Goal: Task Accomplishment & Management: Manage account settings

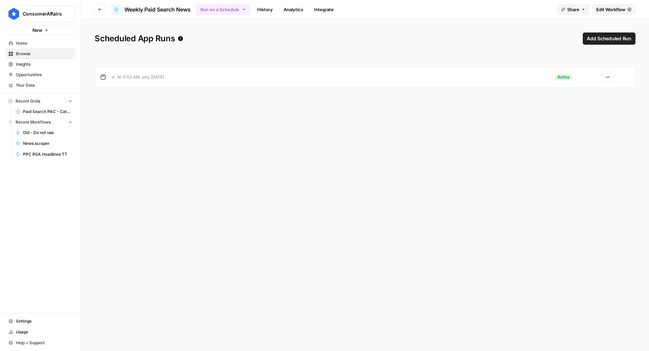
click at [614, 10] on span "Edit Workflow" at bounding box center [611, 9] width 29 height 7
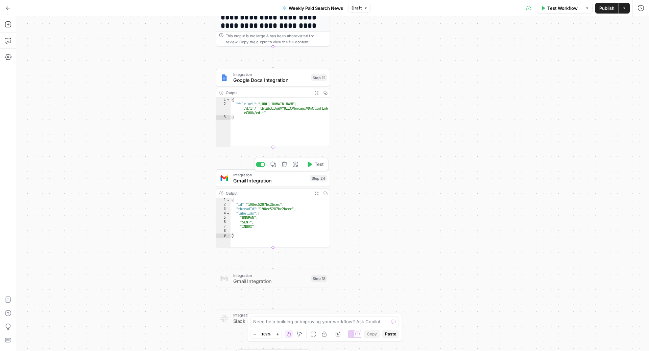
click at [254, 180] on span "Gmail Integration" at bounding box center [270, 180] width 74 height 7
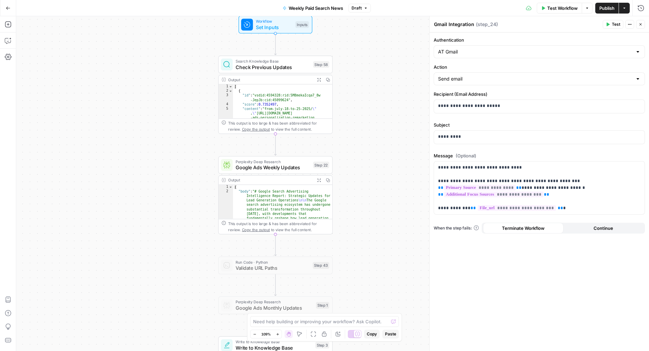
click at [560, 7] on span "Test Workflow" at bounding box center [563, 8] width 30 height 7
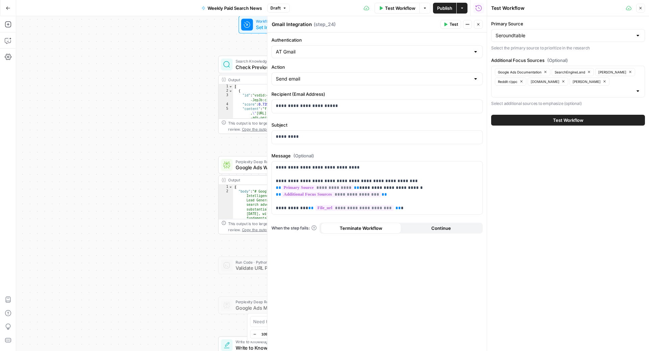
click at [544, 120] on button "Test Workflow" at bounding box center [568, 120] width 154 height 11
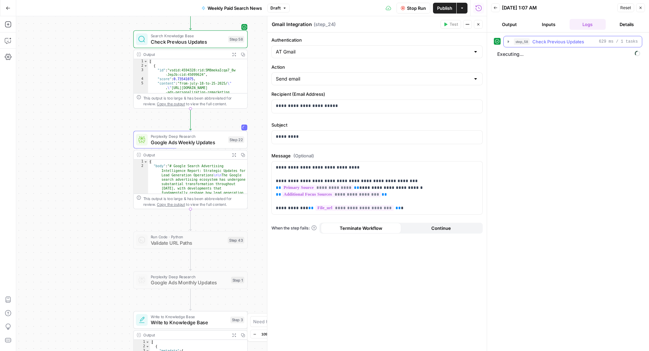
click at [552, 42] on span "Check Previous Updates" at bounding box center [559, 41] width 52 height 7
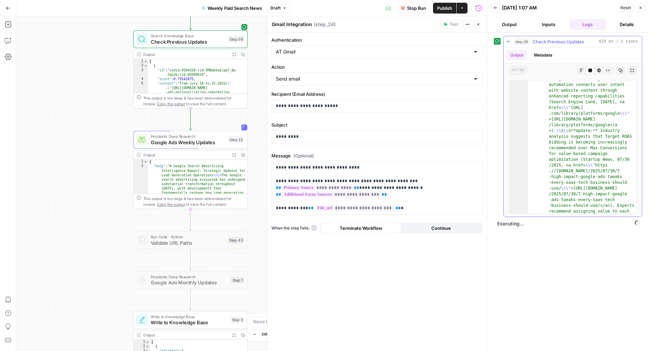
scroll to position [466, 0]
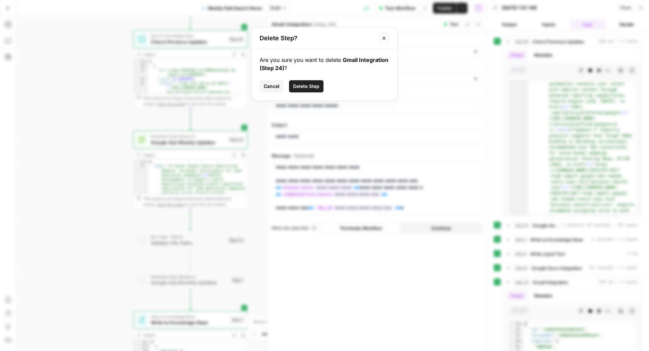
click at [264, 87] on span "Cancel" at bounding box center [272, 86] width 16 height 7
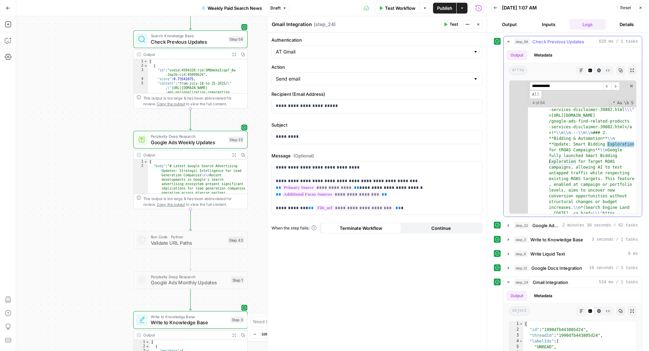
scroll to position [1402, 0]
type input "**********"
click at [7, 39] on icon "button" at bounding box center [8, 40] width 7 height 7
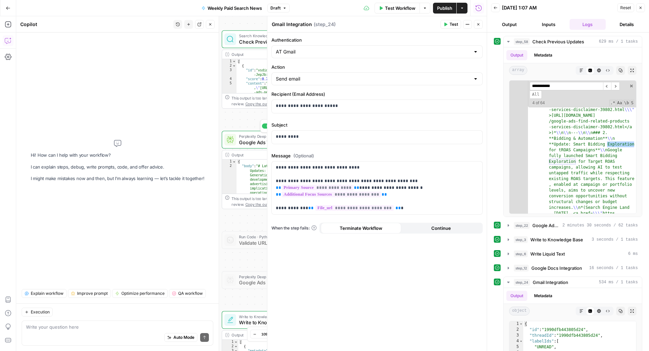
click at [250, 143] on span "Google Ads Weekly Updates" at bounding box center [276, 141] width 74 height 7
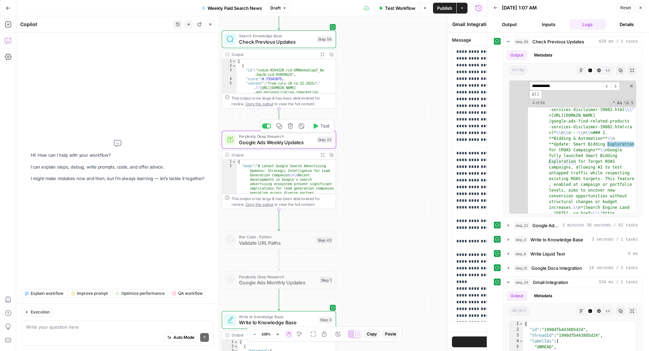
type textarea "Google Ads Weekly Updates"
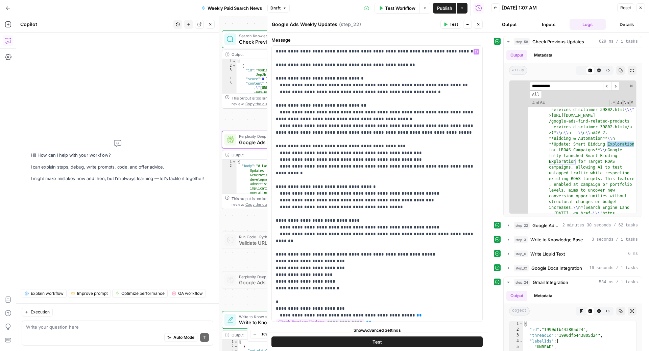
scroll to position [5, 0]
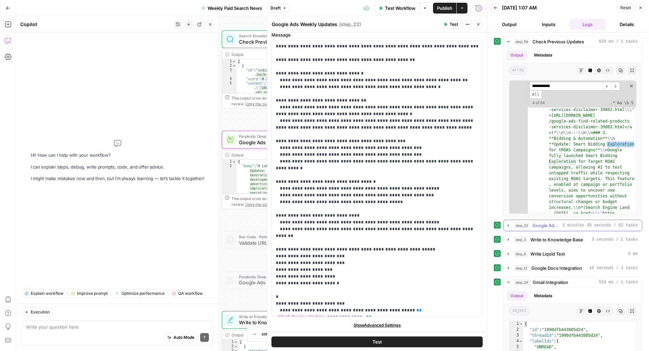
click at [542, 223] on span "Google Ads Weekly Updates" at bounding box center [546, 225] width 27 height 7
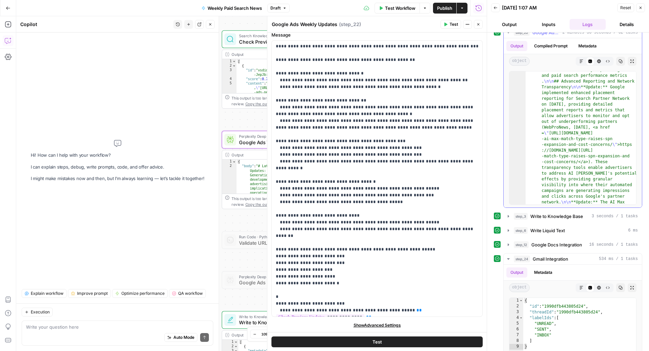
scroll to position [1702, 0]
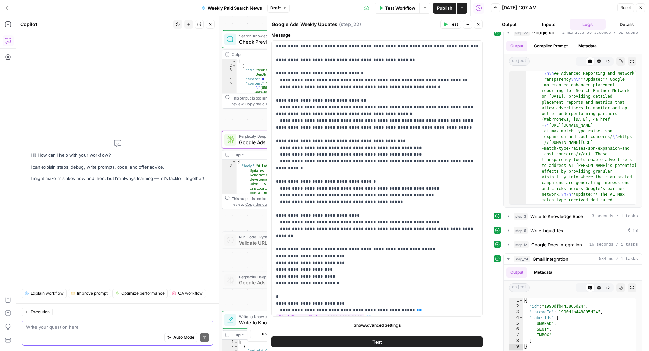
click at [90, 326] on textarea at bounding box center [117, 326] width 183 height 7
click at [146, 328] on textarea "any ideas why smart bidding exploration rollout was mentioned" at bounding box center [117, 326] width 183 height 7
click at [169, 324] on textarea "any ideas why smart bidding exploration rollout was mentioned" at bounding box center [117, 326] width 183 height 7
drag, startPoint x: 59, startPoint y: 329, endPoint x: 12, endPoint y: 327, distance: 46.7
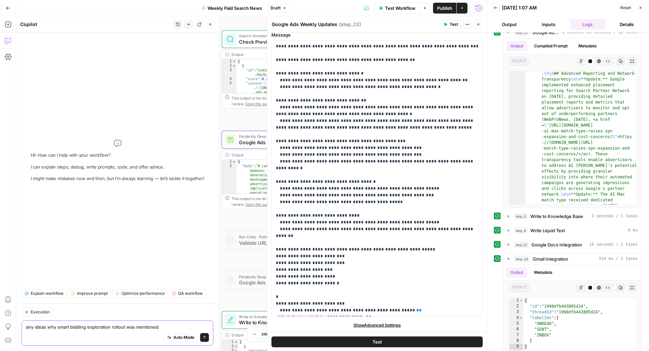
click at [12, 327] on body "ConsumerAffairs New Home Browse Insights Opportunities Your Data Recent Grids P…" at bounding box center [324, 175] width 649 height 351
click at [179, 327] on textarea "any ideas why smart bidding exploration rollout was mentioned" at bounding box center [117, 326] width 183 height 7
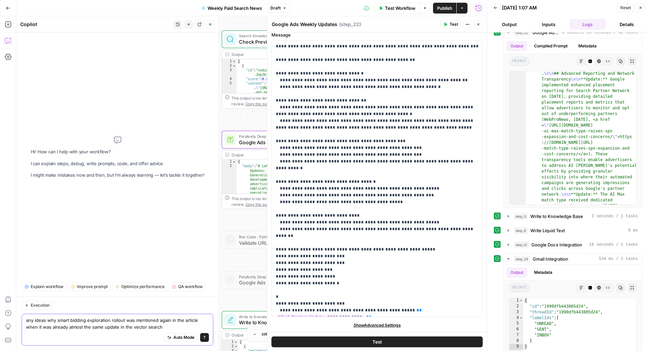
type textarea "any ideas why smart bidding exploration rollout was mentioned again in the arti…"
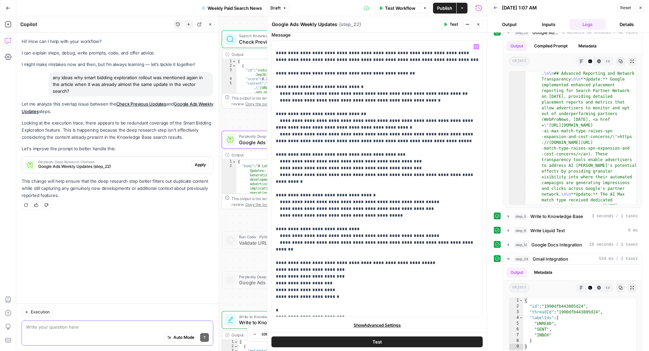
scroll to position [985, 0]
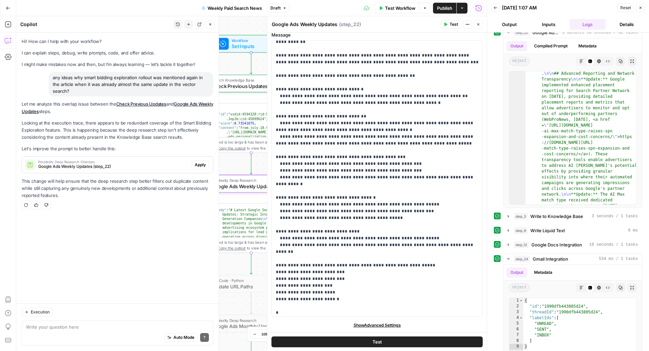
click at [128, 163] on span "Google Ads Weekly Updates (step_22)" at bounding box center [113, 166] width 151 height 6
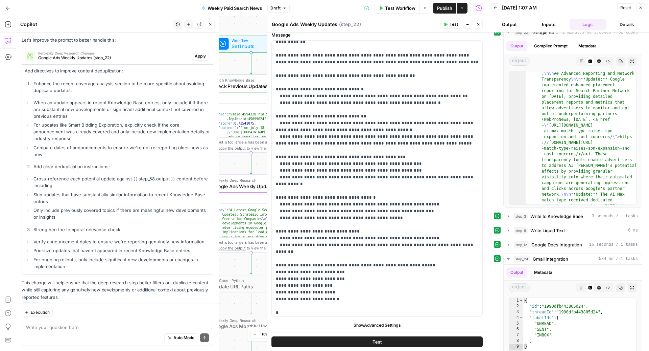
scroll to position [107, 0]
click at [203, 55] on span "Apply" at bounding box center [200, 58] width 11 height 6
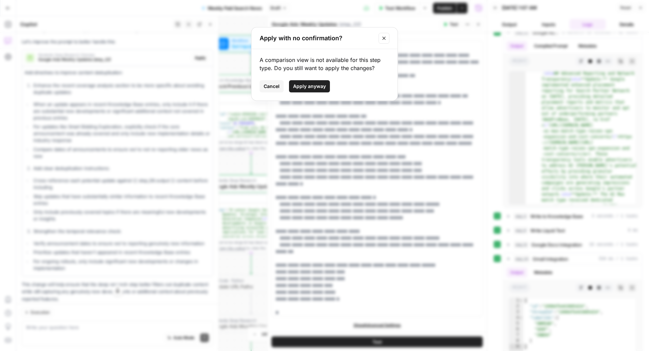
click at [269, 86] on span "Cancel" at bounding box center [272, 86] width 16 height 7
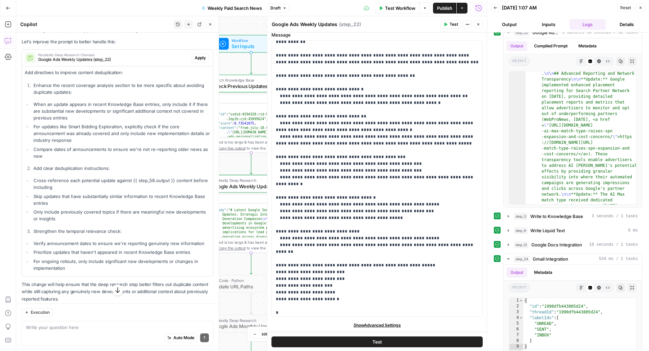
click at [447, 8] on span "Publish" at bounding box center [444, 8] width 15 height 7
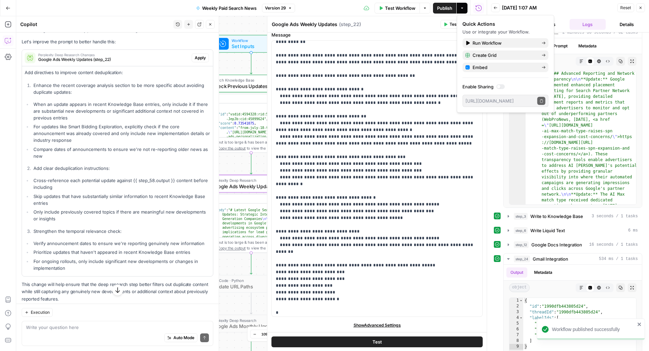
click at [206, 55] on span "Apply" at bounding box center [200, 58] width 11 height 6
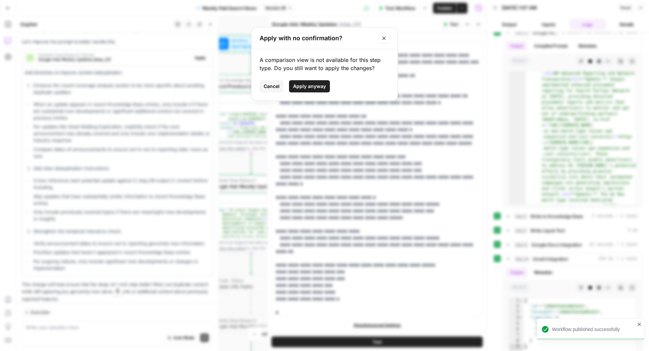
click at [301, 86] on span "Apply anyway" at bounding box center [309, 86] width 33 height 7
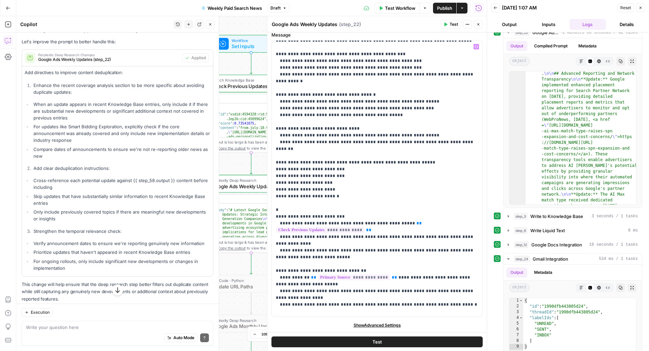
scroll to position [1086, 0]
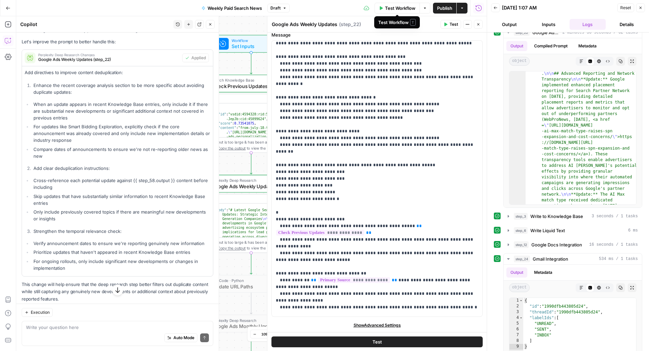
click at [398, 8] on span "Test Workflow" at bounding box center [400, 8] width 30 height 7
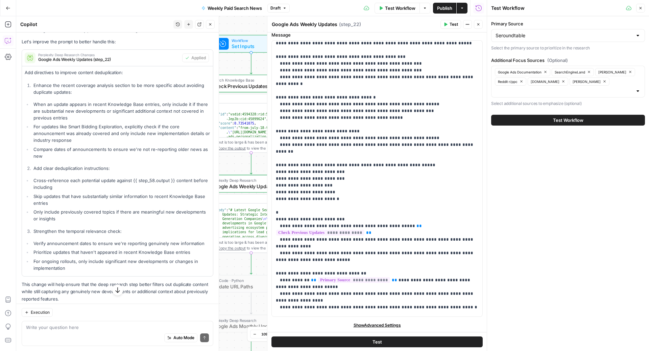
click at [517, 121] on button "Test Workflow" at bounding box center [568, 120] width 154 height 11
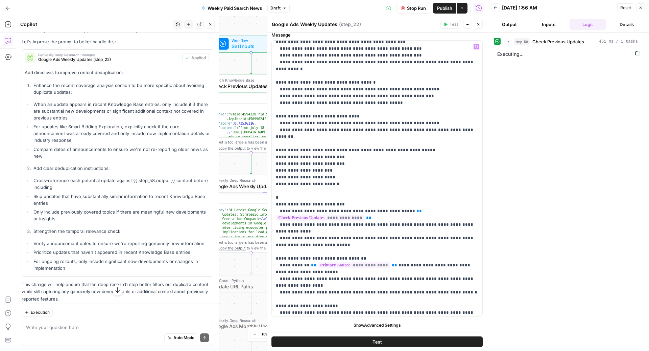
scroll to position [1110, 0]
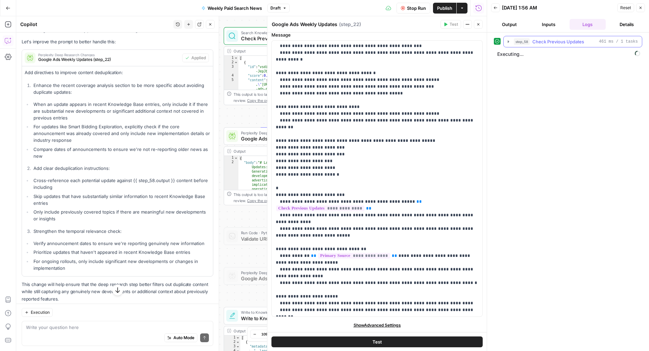
click at [552, 42] on span "Check Previous Updates" at bounding box center [559, 41] width 52 height 7
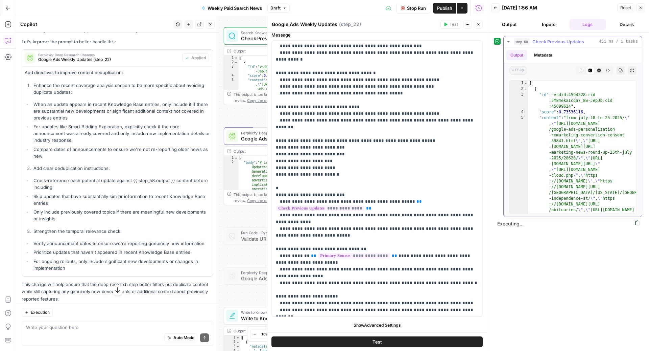
click at [552, 42] on span "Check Previous Updates" at bounding box center [559, 41] width 52 height 7
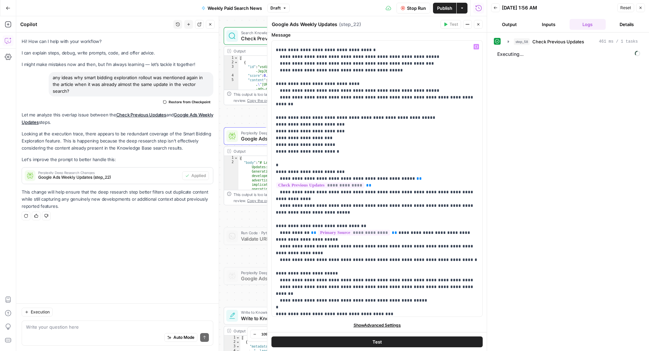
scroll to position [1143, 0]
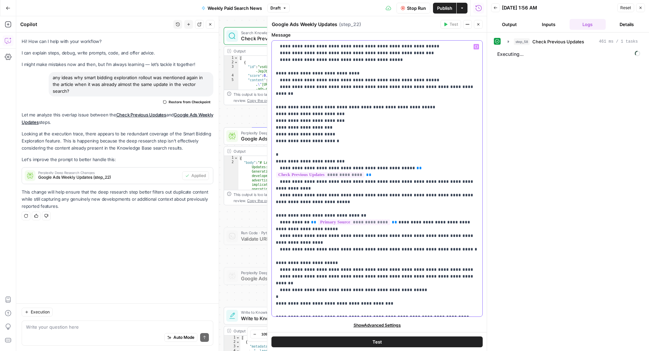
drag, startPoint x: 299, startPoint y: 203, endPoint x: 352, endPoint y: 212, distance: 53.6
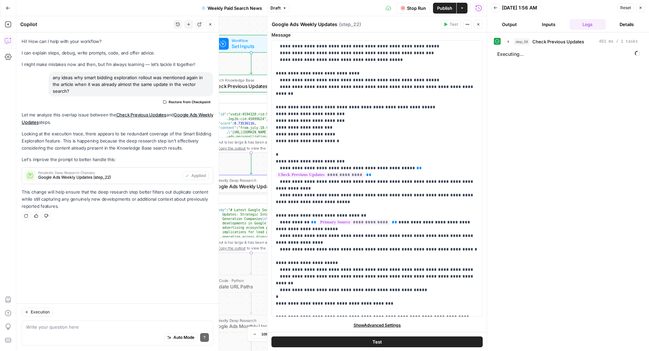
click at [68, 332] on div "Auto Mode Send" at bounding box center [117, 337] width 183 height 15
click at [77, 329] on textarea "whats a better way to say" at bounding box center [117, 326] width 183 height 7
click at [84, 329] on textarea "whats a better way to say" at bounding box center [117, 326] width 183 height 7
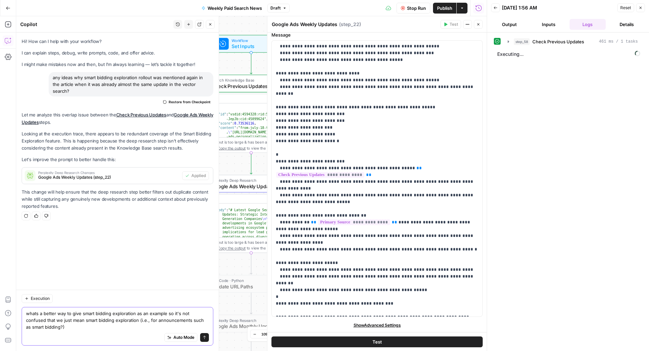
type textarea "whats a better way to give smart bidding exploration as an example so it's not …"
click at [204, 335] on button "Send" at bounding box center [204, 337] width 9 height 9
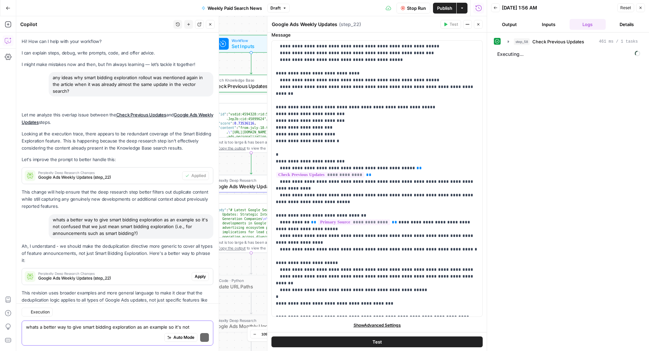
scroll to position [16, 0]
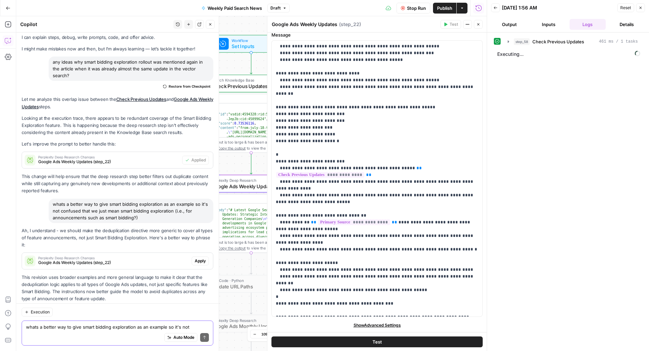
click at [143, 259] on span "Google Ads Weekly Updates (step_22)" at bounding box center [113, 262] width 151 height 6
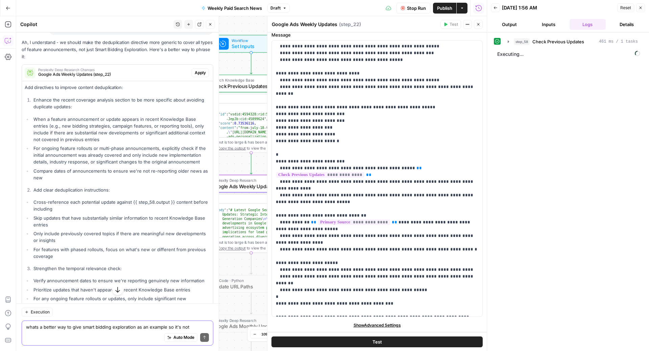
scroll to position [204, 0]
drag, startPoint x: 61, startPoint y: 105, endPoint x: 90, endPoint y: 131, distance: 39.1
click at [89, 130] on ul "When a feature announcement or update appears in recent Knowledge Base entries …" at bounding box center [118, 148] width 186 height 65
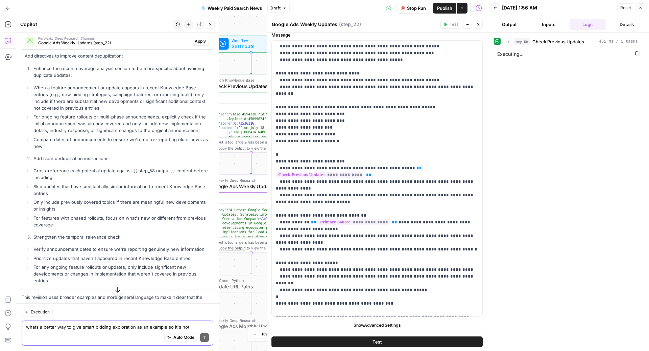
scroll to position [235, 0]
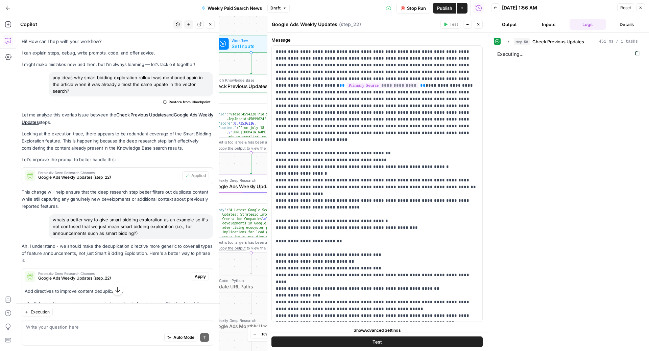
scroll to position [1143, 0]
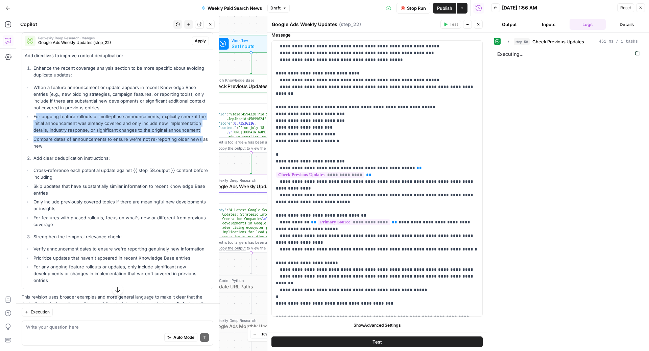
click at [199, 121] on ul "When a feature announcement or update appears in recent Knowledge Base entries …" at bounding box center [118, 116] width 186 height 65
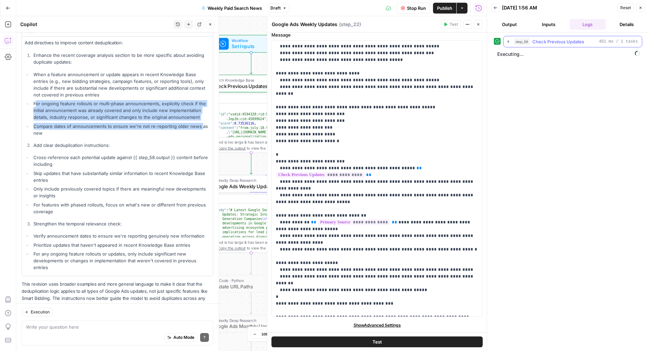
click at [539, 44] on span "Check Previous Updates" at bounding box center [559, 41] width 52 height 7
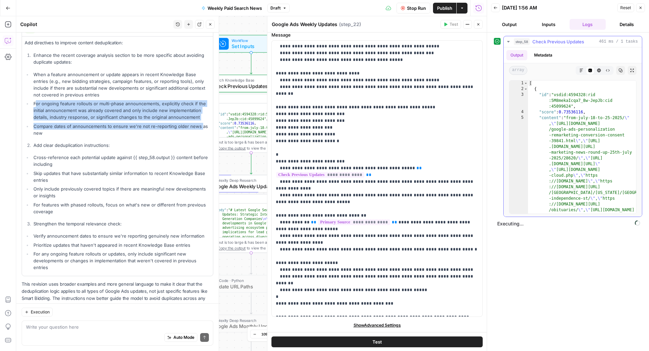
click at [539, 44] on span "Check Previous Updates" at bounding box center [559, 41] width 52 height 7
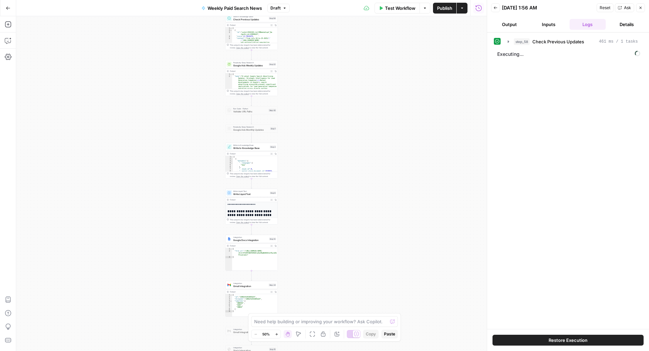
click at [621, 23] on button "Details" at bounding box center [627, 24] width 37 height 11
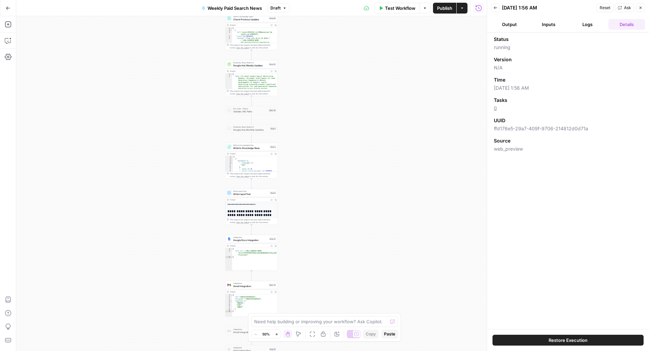
click at [621, 23] on button "Details" at bounding box center [627, 24] width 37 height 11
click at [589, 26] on button "Logs" at bounding box center [588, 24] width 37 height 11
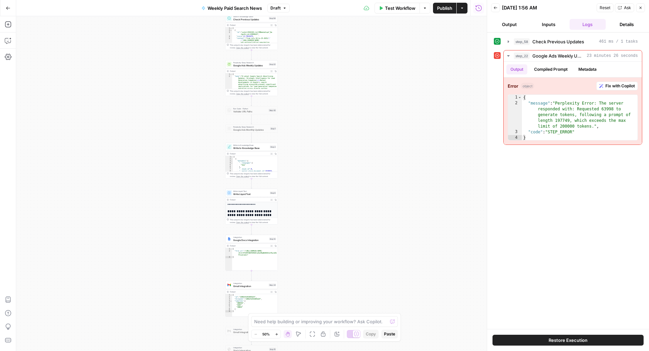
click at [620, 26] on button "Details" at bounding box center [627, 24] width 37 height 11
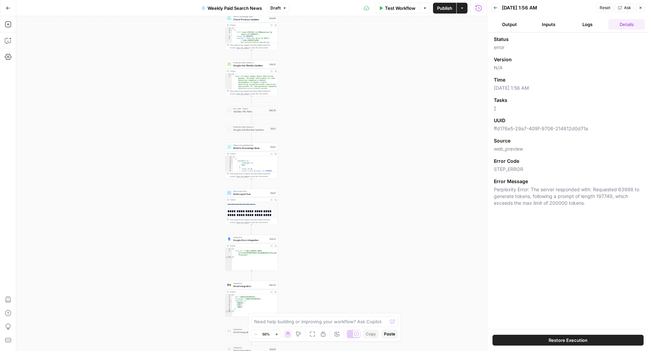
click at [496, 108] on span "1" at bounding box center [568, 108] width 148 height 7
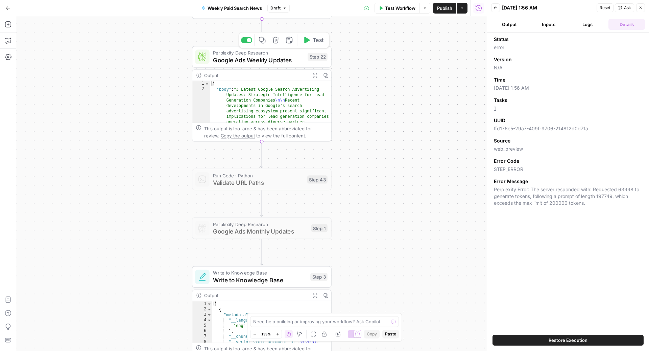
click at [248, 57] on span "Google Ads Weekly Updates" at bounding box center [258, 59] width 91 height 9
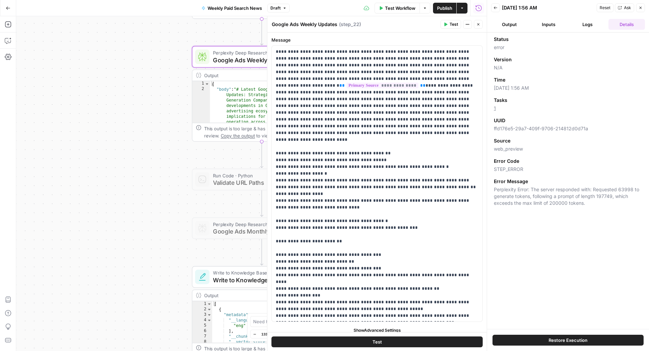
click at [9, 9] on icon "button" at bounding box center [8, 8] width 5 height 5
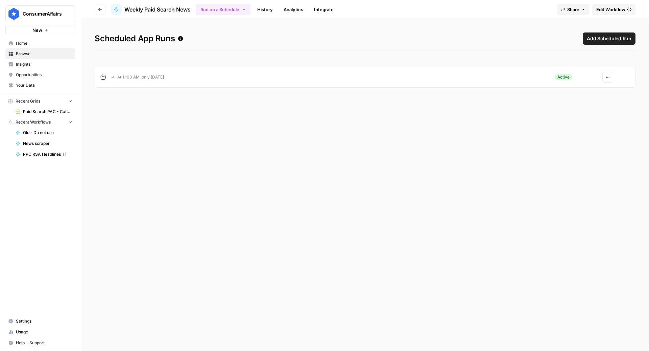
click at [44, 66] on span "Insights" at bounding box center [44, 64] width 56 height 6
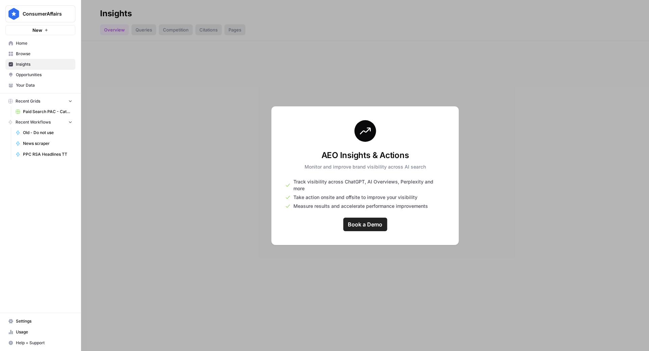
click at [34, 83] on span "Your Data" at bounding box center [44, 85] width 56 height 6
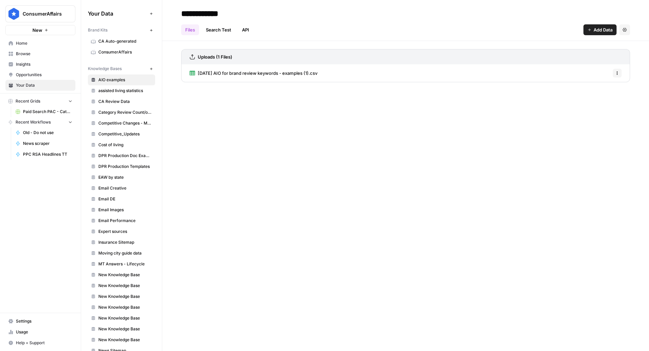
click at [39, 46] on span "Home" at bounding box center [44, 43] width 56 height 6
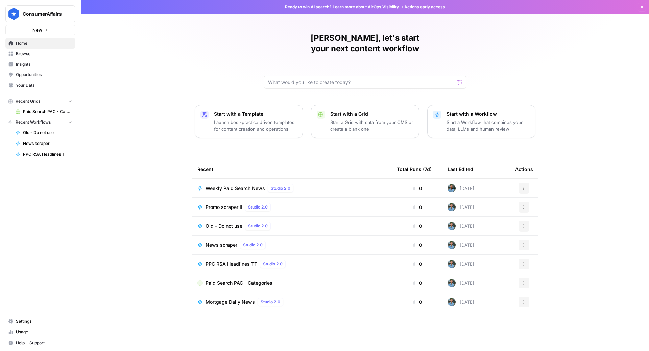
click at [34, 64] on span "Insights" at bounding box center [44, 64] width 56 height 6
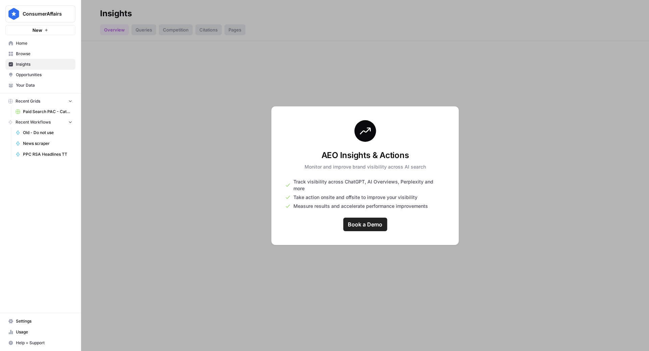
click at [464, 90] on div at bounding box center [365, 175] width 568 height 351
click at [24, 89] on link "Your Data" at bounding box center [40, 85] width 70 height 11
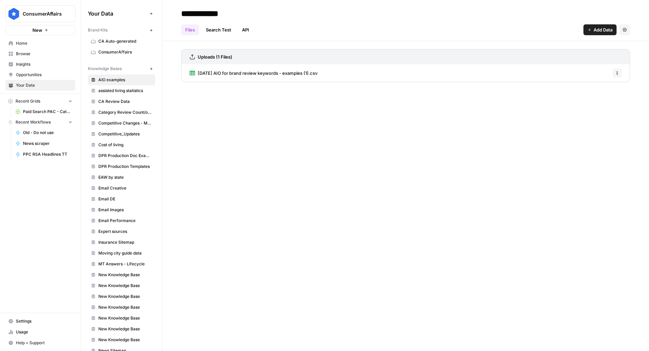
click at [16, 328] on link "Usage" at bounding box center [40, 331] width 70 height 11
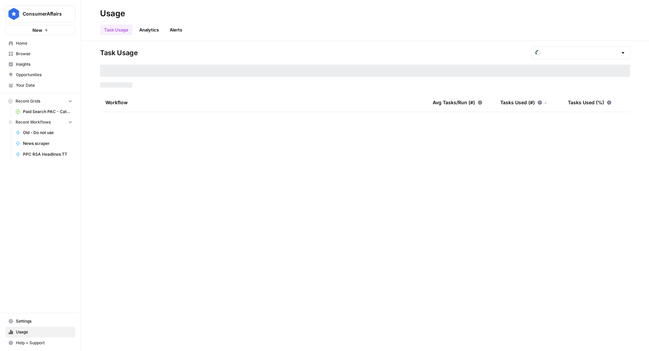
type input "September Tasks"
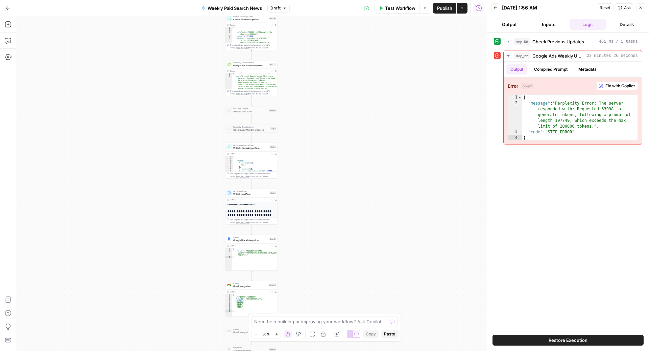
click at [248, 65] on span "Google Ads Weekly Updates" at bounding box center [250, 65] width 34 height 3
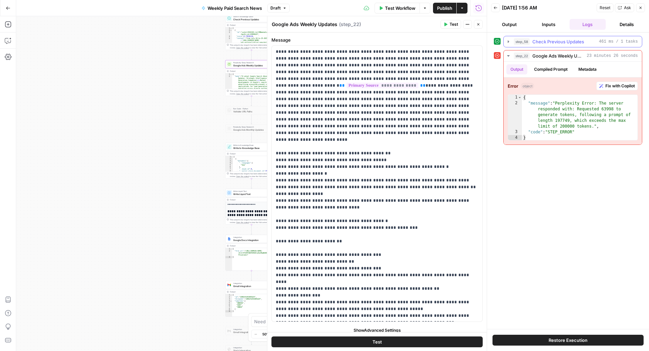
click at [545, 40] on span "Check Previous Updates" at bounding box center [559, 41] width 52 height 7
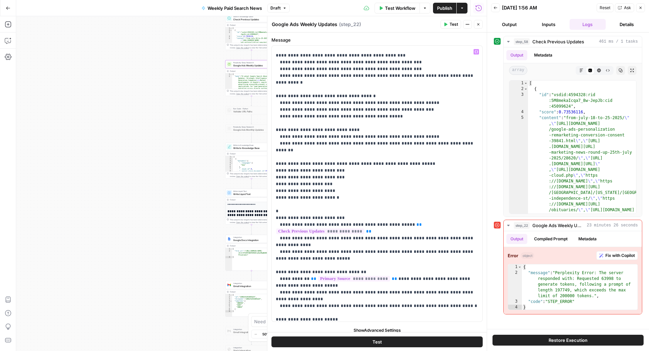
scroll to position [1143, 0]
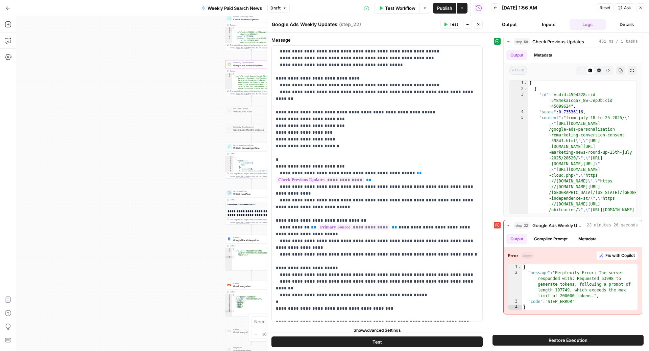
click at [370, 328] on span "Show Advanced Settings" at bounding box center [377, 330] width 47 height 6
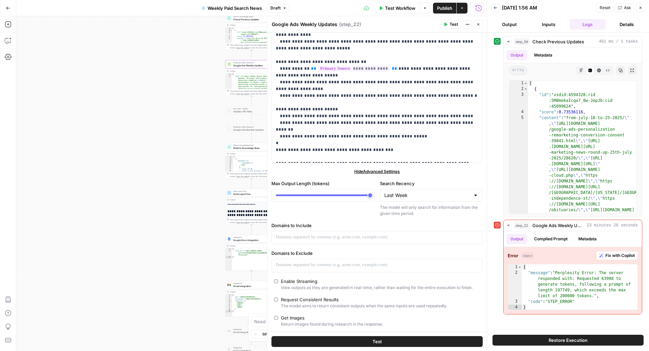
scroll to position [191, 0]
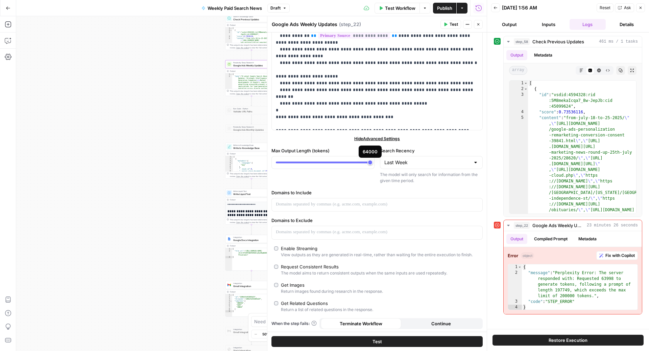
drag, startPoint x: 370, startPoint y: 161, endPoint x: 356, endPoint y: 161, distance: 14.2
click at [356, 161] on div at bounding box center [323, 162] width 103 height 13
click at [343, 160] on div at bounding box center [323, 162] width 94 height 7
click at [277, 6] on span "Draft" at bounding box center [276, 8] width 10 height 6
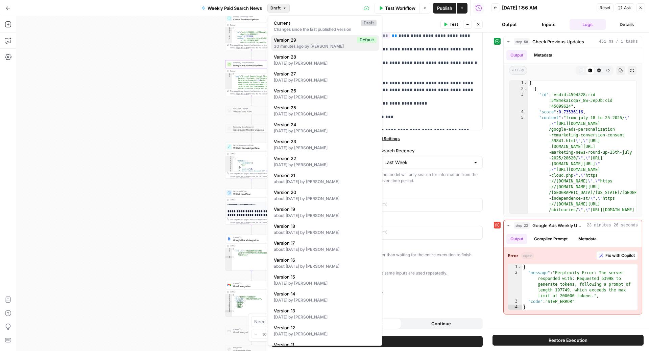
click at [302, 47] on div "30 minutes ago by Andrew Tull" at bounding box center [325, 46] width 103 height 6
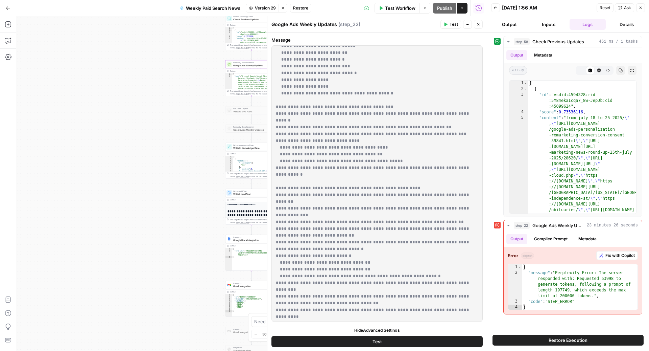
scroll to position [1001, 0]
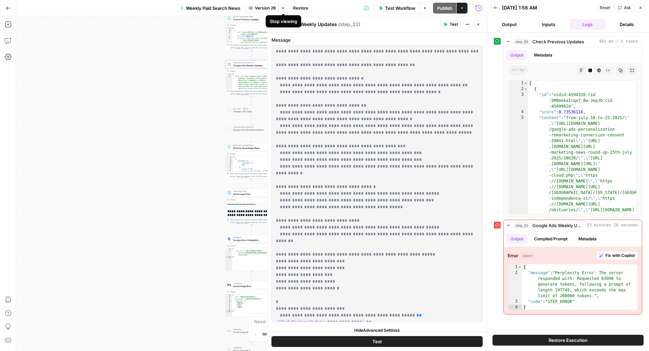
click at [284, 6] on icon "button" at bounding box center [283, 8] width 4 height 4
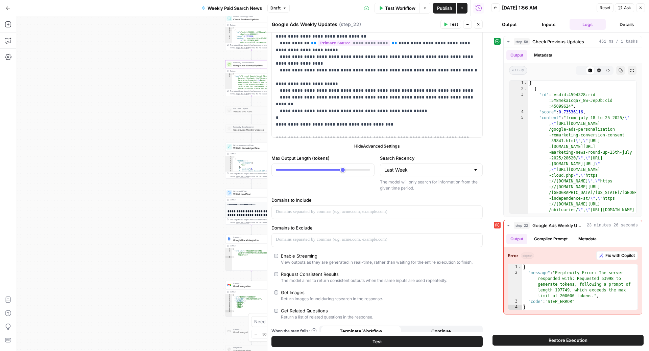
scroll to position [191, 0]
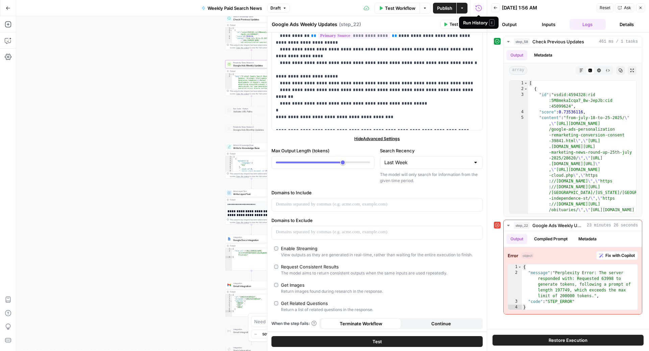
click at [480, 10] on icon "button" at bounding box center [478, 8] width 7 height 7
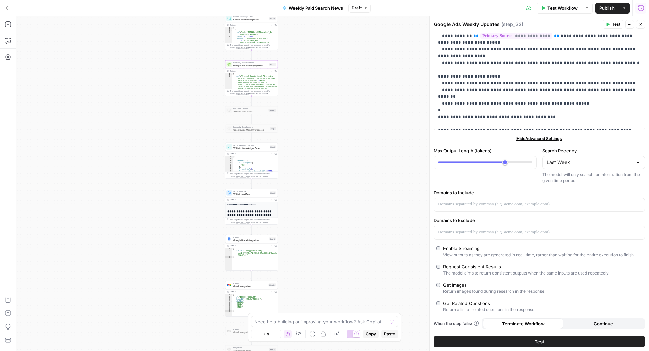
click at [641, 7] on icon "button" at bounding box center [641, 8] width 7 height 7
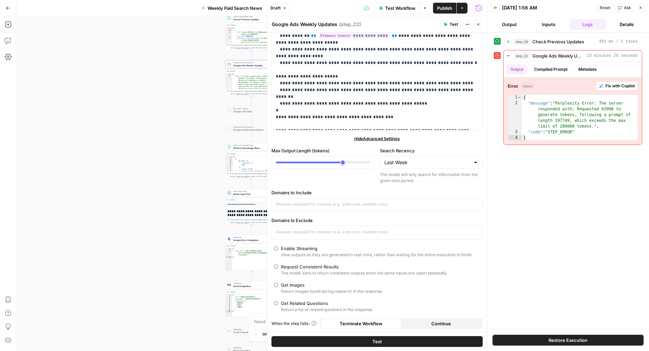
click at [594, 27] on button "Logs" at bounding box center [588, 24] width 37 height 11
click at [495, 8] on icon "button" at bounding box center [496, 8] width 4 height 4
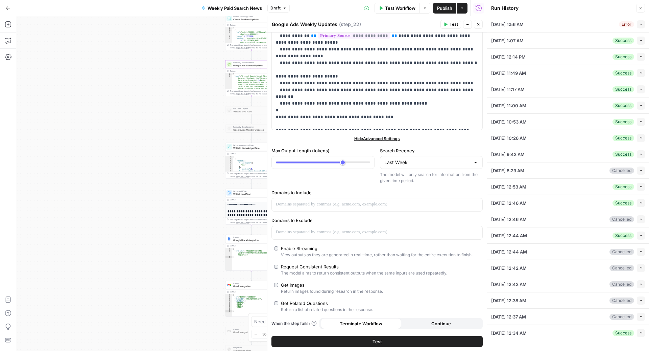
click at [568, 42] on div "09/03/25 at 1:07 AM Success Collapse" at bounding box center [568, 40] width 154 height 16
click at [642, 40] on icon "button" at bounding box center [641, 40] width 2 height 1
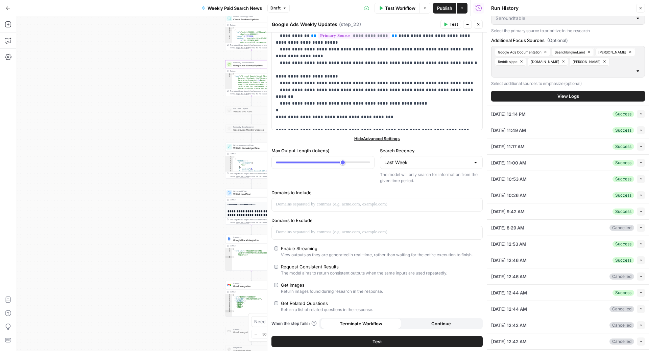
scroll to position [49, 0]
click at [592, 97] on button "View Logs" at bounding box center [568, 96] width 154 height 11
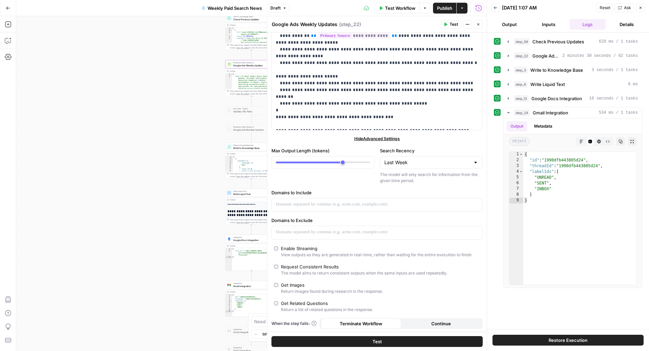
drag, startPoint x: 573, startPoint y: 42, endPoint x: 578, endPoint y: 59, distance: 17.1
click at [578, 59] on div "step_58 Check Previous Updates 629 ms / 1 tasks step_22 Google Ads Weekly Updat…" at bounding box center [568, 162] width 148 height 252
click at [623, 28] on button "Details" at bounding box center [627, 24] width 37 height 11
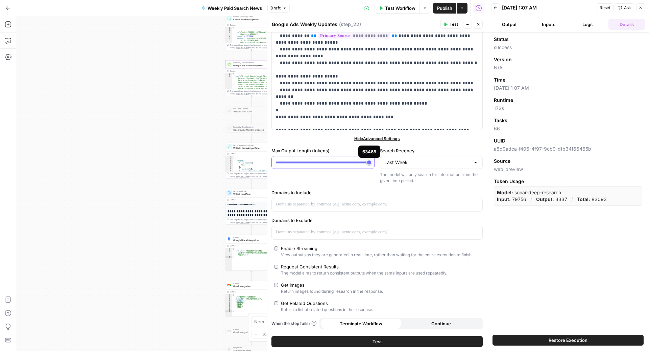
type input "*****"
drag, startPoint x: 343, startPoint y: 158, endPoint x: 373, endPoint y: 166, distance: 31.8
click at [373, 166] on div at bounding box center [323, 162] width 103 height 13
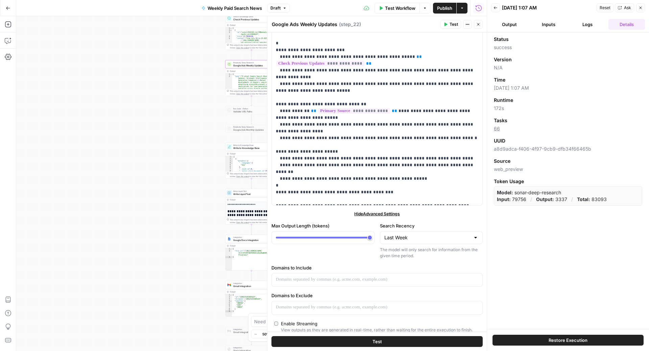
scroll to position [113, 0]
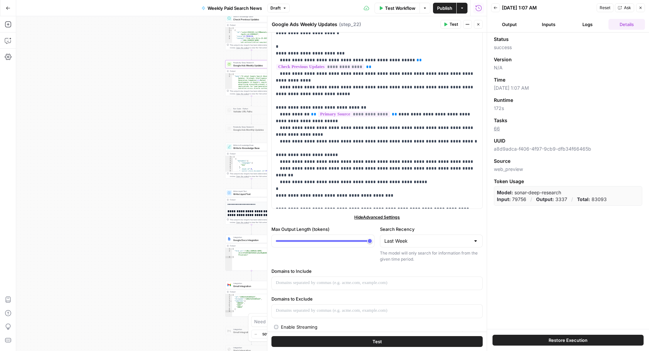
click at [497, 128] on link "66" at bounding box center [497, 128] width 6 height 6
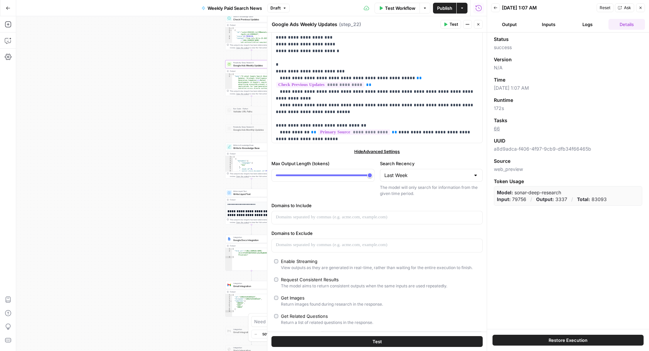
scroll to position [1049, 0]
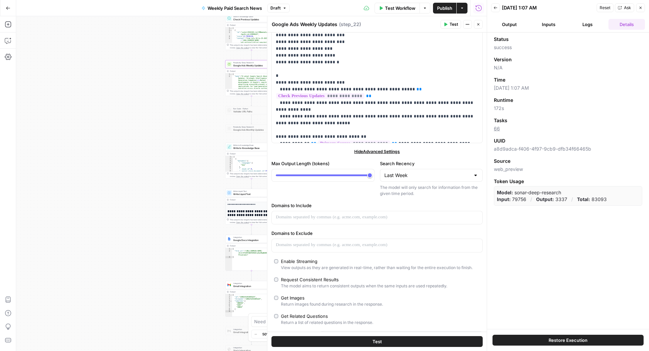
click at [477, 25] on icon "button" at bounding box center [478, 24] width 4 height 4
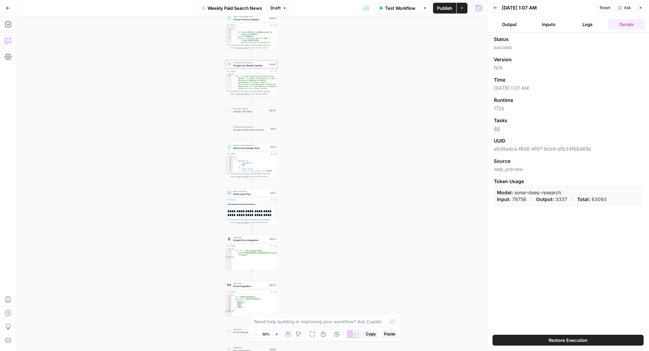
click at [8, 40] on icon "button" at bounding box center [8, 40] width 7 height 7
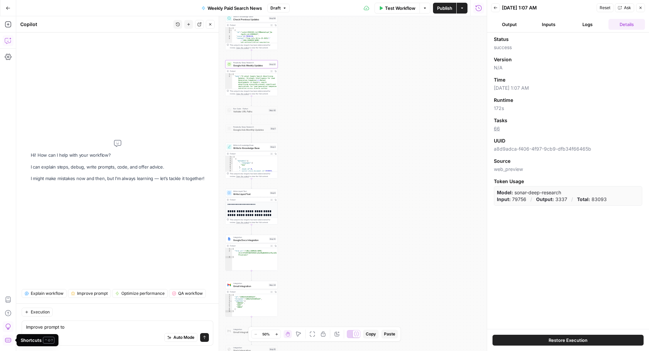
click at [83, 328] on textarea "Improve prompt to" at bounding box center [117, 326] width 183 height 7
click at [257, 65] on span "Google Ads Weekly Updates" at bounding box center [250, 65] width 34 height 3
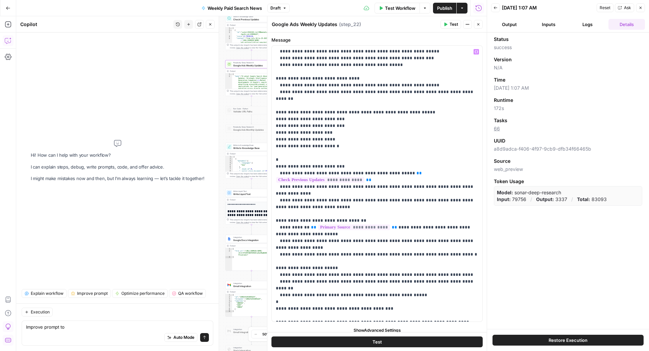
scroll to position [5, 0]
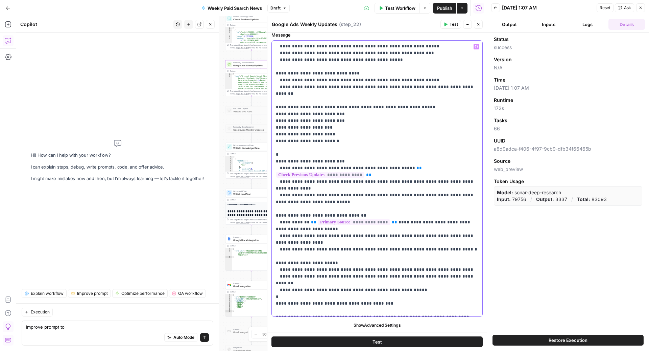
drag, startPoint x: 367, startPoint y: 201, endPoint x: 280, endPoint y: 203, distance: 87.3
click at [90, 330] on div "Auto Mode Send" at bounding box center [117, 337] width 183 height 15
click at [69, 330] on div "Auto Mode Send" at bounding box center [117, 337] width 183 height 15
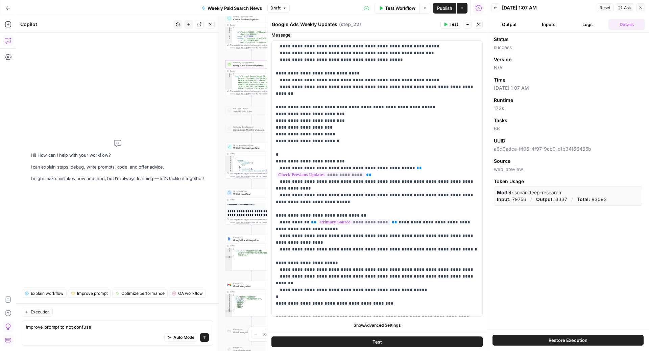
click at [69, 330] on div "Auto Mode Send" at bounding box center [117, 337] width 183 height 15
click at [68, 327] on textarea "Improve prompt to not confuse" at bounding box center [117, 326] width 183 height 7
click at [103, 331] on div "Auto Mode Send" at bounding box center [117, 337] width 183 height 15
click at [103, 328] on textarea "Improve prompt to avoid confuse" at bounding box center [117, 326] width 183 height 7
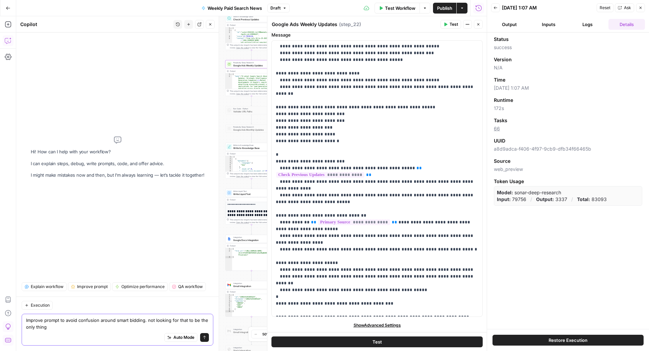
click at [146, 323] on textarea "Improve prompt to avoid confusion around smart bidding. not looking for that to…" at bounding box center [117, 324] width 183 height 14
click at [93, 329] on textarea "Improve prompt to avoid confusion around smart bidding. was an example but not …" at bounding box center [117, 324] width 183 height 14
click at [146, 322] on textarea "Improve prompt to avoid confusion around smart bidding. was an example but not …" at bounding box center [117, 324] width 183 height 14
click at [181, 322] on textarea "Improve prompt to avoid confusion around smart bidding. was an example but not …" at bounding box center [117, 324] width 183 height 14
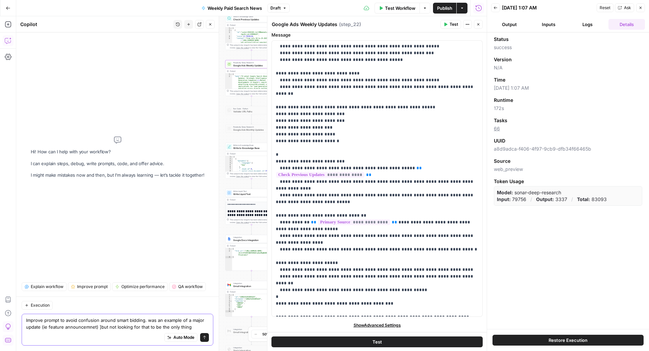
type textarea "Improve prompt to avoid confusion around smart bidding. was an example of a maj…"
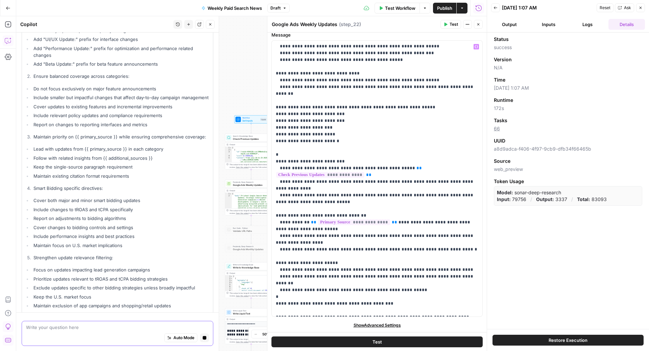
scroll to position [0, 0]
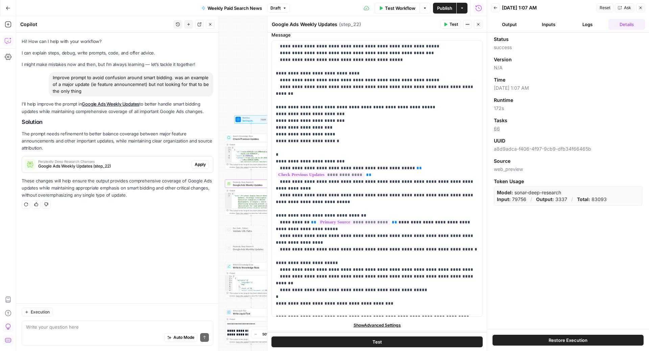
click at [149, 163] on span "Google Ads Weekly Updates (step_22)" at bounding box center [113, 166] width 151 height 6
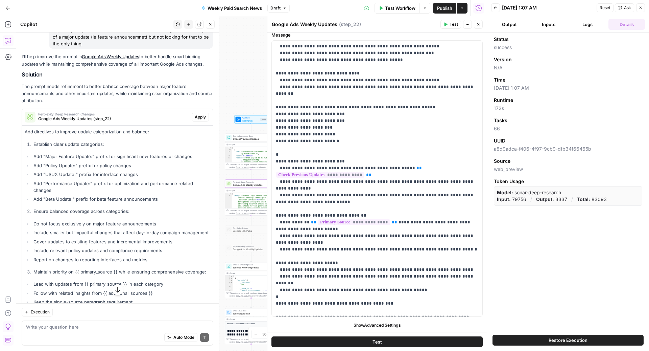
scroll to position [47, 0]
click at [71, 333] on div "Auto Mode Send" at bounding box center [117, 337] width 183 height 15
type textarea "what? this was way way more than i need"
drag, startPoint x: 367, startPoint y: 203, endPoint x: 313, endPoint y: 203, distance: 53.4
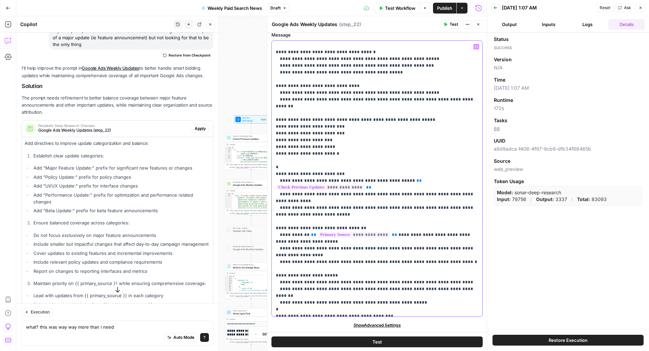
scroll to position [1143, 0]
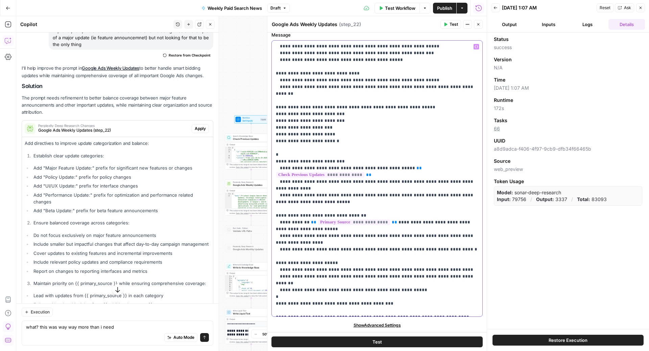
drag, startPoint x: 121, startPoint y: 324, endPoint x: 3, endPoint y: 310, distance: 119.6
click at [3, 310] on body "ConsumerAffairs New Home Browse Insights Opportunities Your Data Recent Grids P…" at bounding box center [324, 175] width 649 height 351
type textarea "why was the source web preview for the last run"
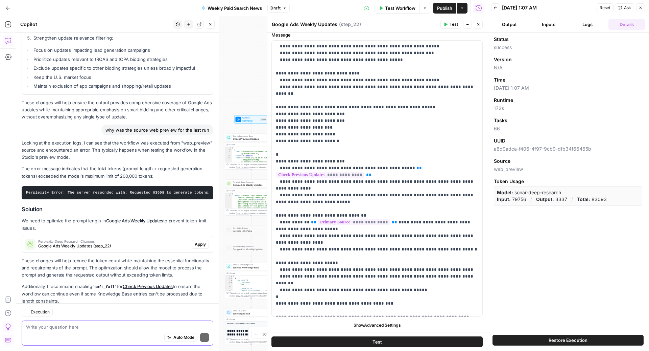
scroll to position [443, 0]
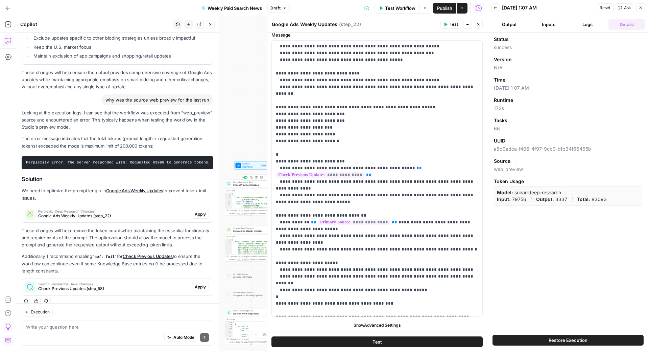
click at [249, 185] on span "Check Previous Updates" at bounding box center [250, 184] width 34 height 3
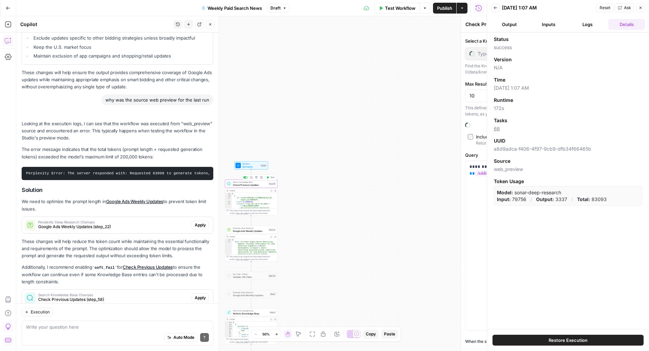
type input "Paid Search Updates"
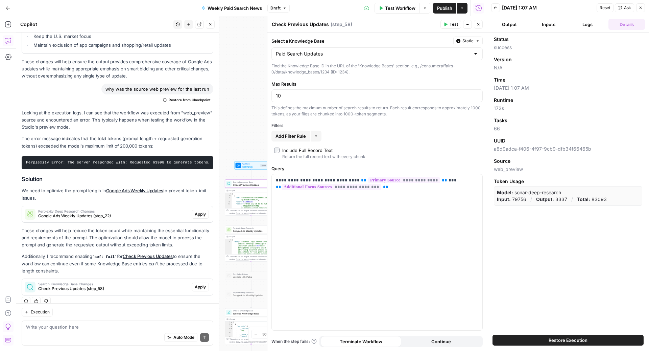
click at [641, 6] on icon "button" at bounding box center [641, 8] width 4 height 4
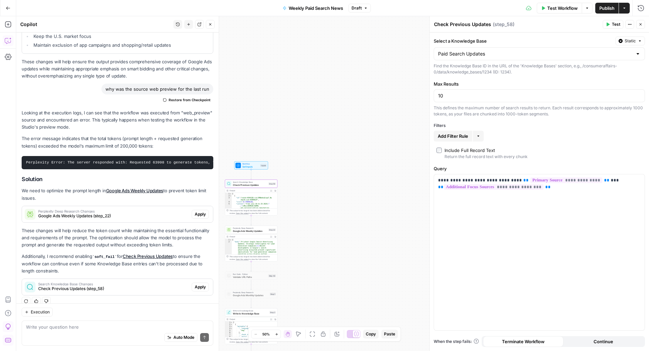
click at [590, 341] on button "Continue" at bounding box center [604, 341] width 80 height 11
click at [523, 343] on span "Terminate Workflow" at bounding box center [523, 341] width 43 height 7
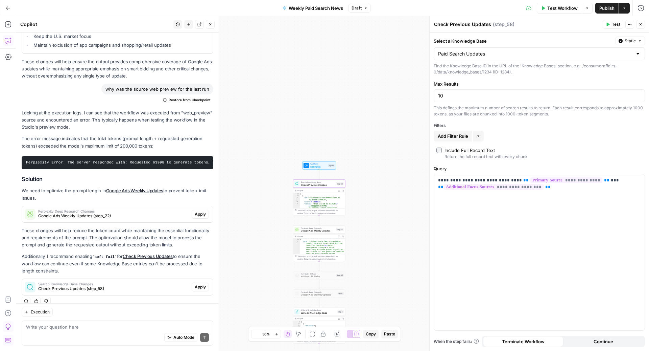
click at [145, 285] on span "Check Previous Updates (step_58)" at bounding box center [113, 288] width 151 height 6
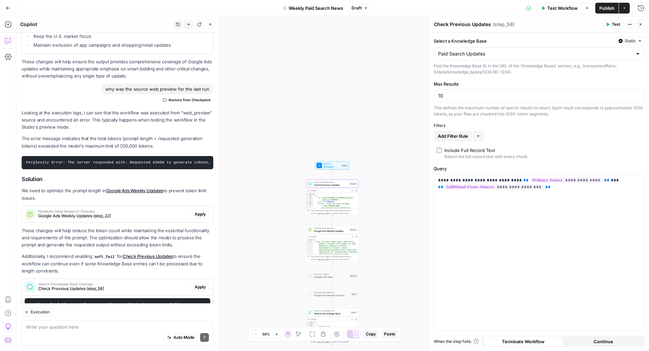
scroll to position [486, 0]
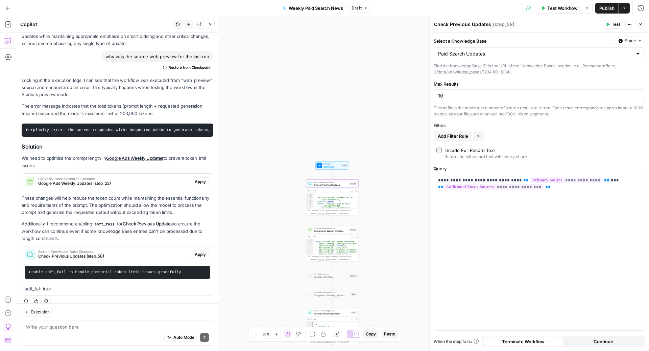
click at [202, 251] on span "Apply" at bounding box center [200, 254] width 11 height 6
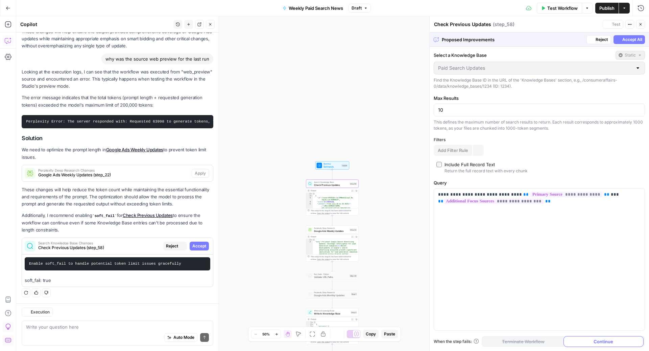
scroll to position [464, 0]
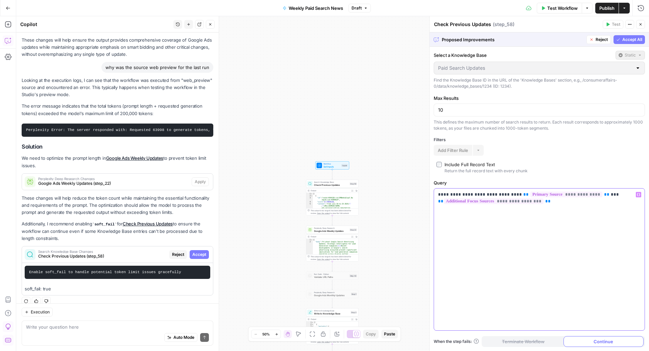
click at [516, 280] on div "**********" at bounding box center [539, 259] width 211 height 142
click at [64, 321] on div "Write your question here Auto Mode Send" at bounding box center [118, 332] width 192 height 25
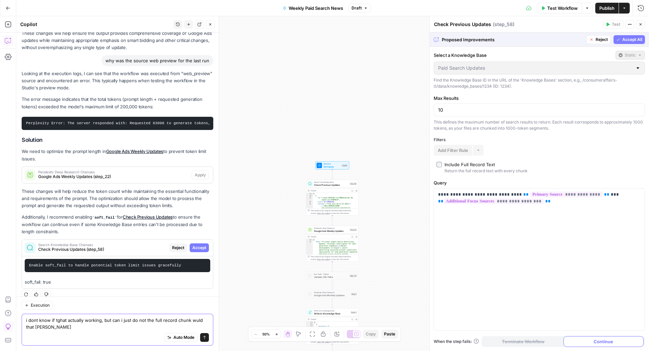
type textarea "i dont know if tghat actually working, but can i just do not the full record ch…"
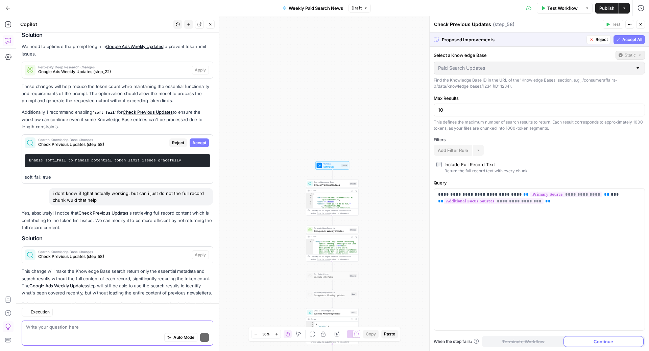
scroll to position [595, 0]
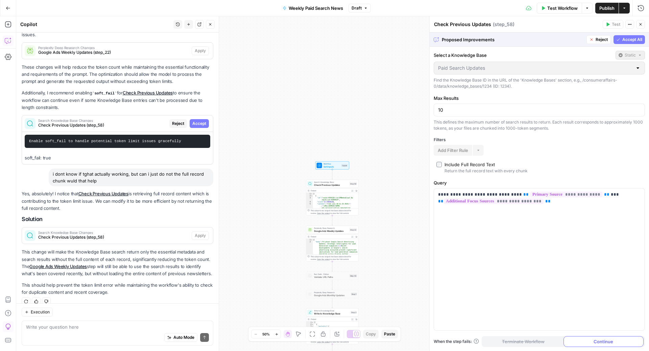
click at [123, 199] on p "Yes, absolutely! I notice that Check Previous Updates is retrieving full record…" at bounding box center [118, 200] width 192 height 21
drag, startPoint x: 51, startPoint y: 243, endPoint x: 178, endPoint y: 285, distance: 133.5
click at [178, 285] on div "Yes, absolutely! I notice that Check Previous Updates is retrieving full record…" at bounding box center [118, 243] width 192 height 106
click at [442, 158] on div "**********" at bounding box center [539, 199] width 219 height 304
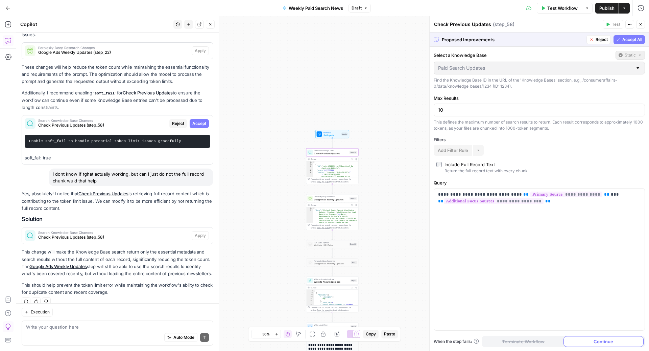
click at [133, 234] on span "Check Previous Updates (step_58)" at bounding box center [113, 237] width 151 height 6
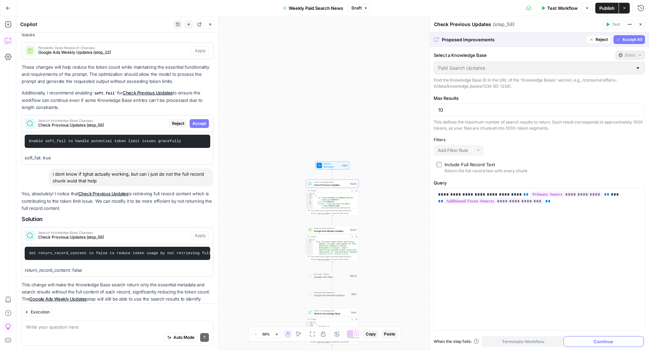
scroll to position [628, 0]
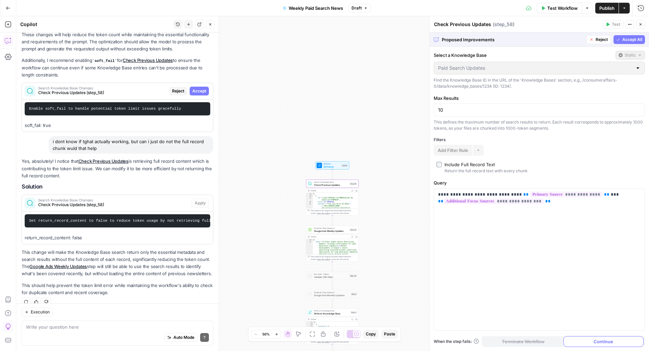
click at [200, 87] on button "Accept" at bounding box center [199, 91] width 19 height 9
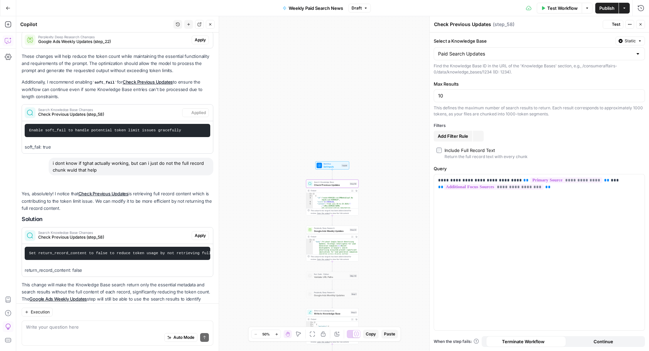
scroll to position [660, 0]
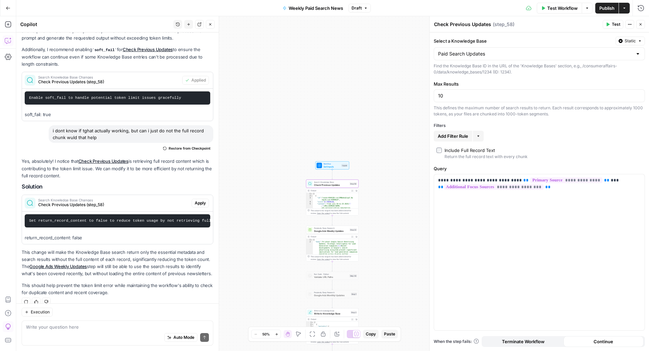
drag, startPoint x: 203, startPoint y: 192, endPoint x: 126, endPoint y: 206, distance: 77.9
click at [126, 205] on div "Search Knowledge Base Changes Check Previous Updates (step_58) Apply Set return…" at bounding box center [118, 219] width 192 height 50
click at [318, 184] on span "Check Previous Updates" at bounding box center [331, 184] width 34 height 3
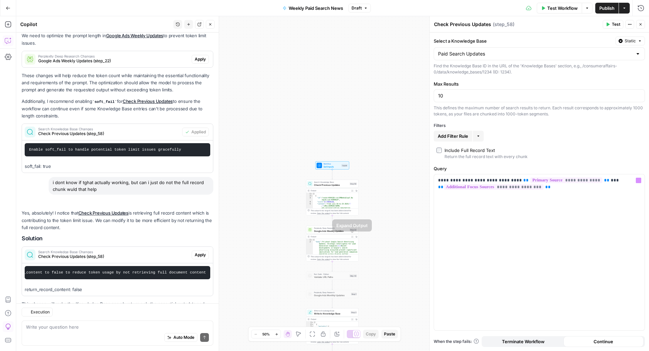
scroll to position [660, 0]
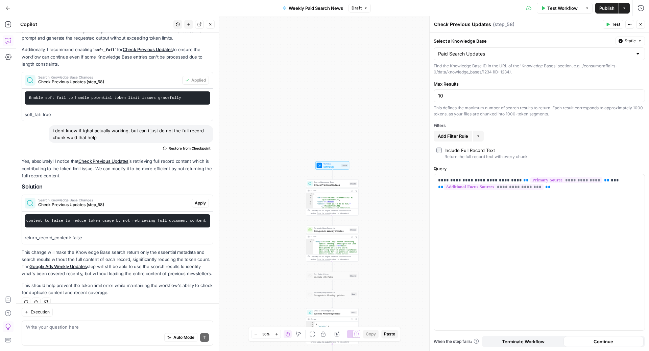
click at [526, 342] on span "Terminate Workflow" at bounding box center [523, 341] width 43 height 7
click at [551, 6] on span "Test Workflow" at bounding box center [563, 8] width 30 height 7
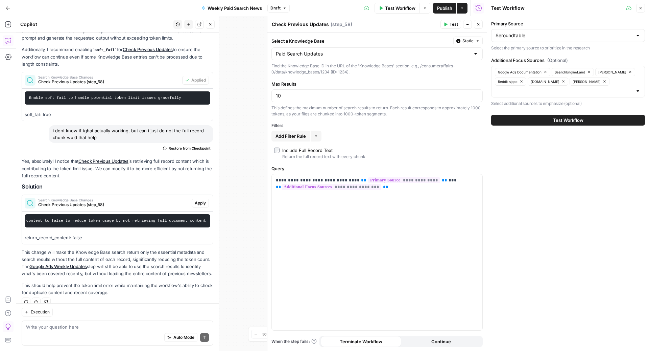
click at [536, 120] on button "Test Workflow" at bounding box center [568, 120] width 154 height 11
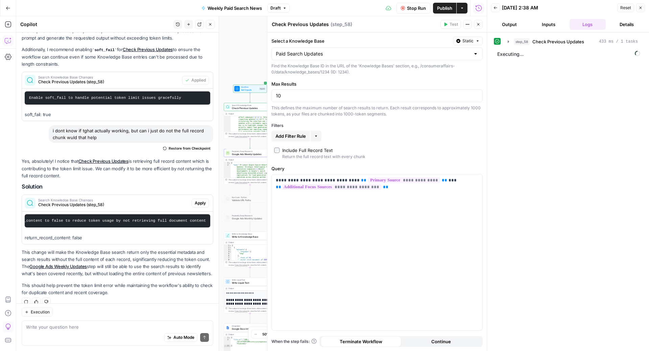
scroll to position [414, 0]
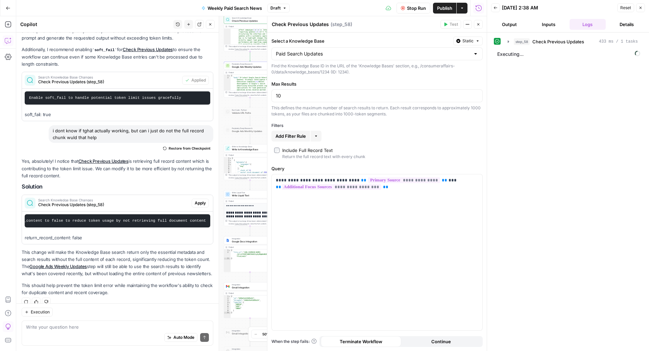
drag, startPoint x: 242, startPoint y: 52, endPoint x: 243, endPoint y: -51, distance: 103.1
click at [243, 0] on html "ConsumerAffairs New Home Browse Insights Opportunities Your Data Recent Grids P…" at bounding box center [324, 175] width 649 height 351
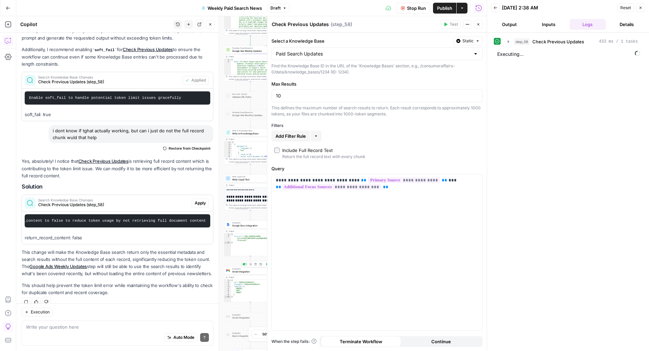
click at [236, 269] on span "Integration" at bounding box center [249, 268] width 34 height 3
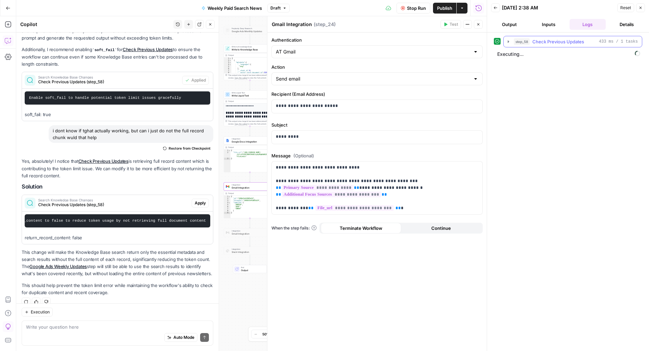
click at [550, 40] on span "Check Previous Updates" at bounding box center [559, 41] width 52 height 7
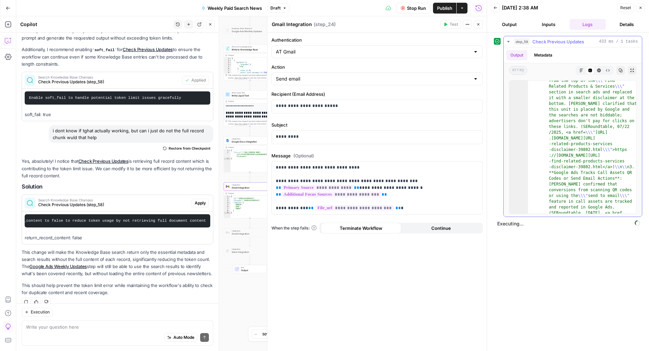
scroll to position [1493, 0]
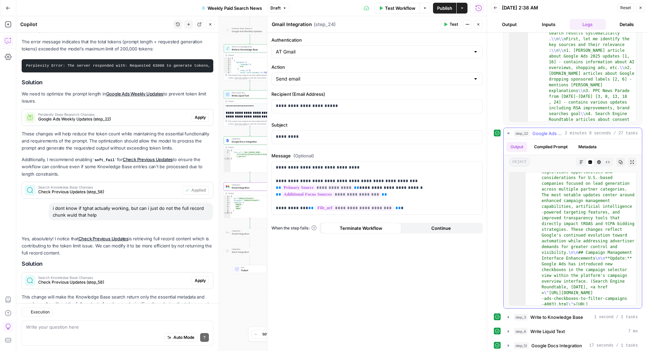
scroll to position [278, 0]
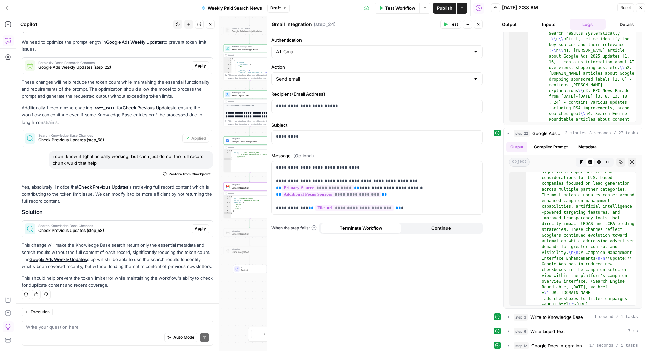
click at [477, 26] on icon "button" at bounding box center [478, 24] width 4 height 4
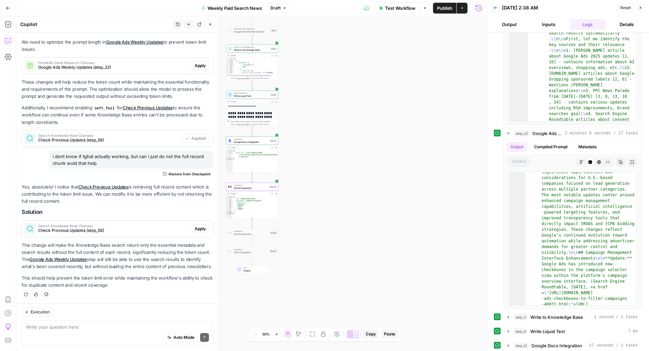
click at [446, 11] on span "Publish" at bounding box center [444, 8] width 15 height 7
click at [249, 49] on span "Write to Knowledge Base" at bounding box center [251, 49] width 35 height 3
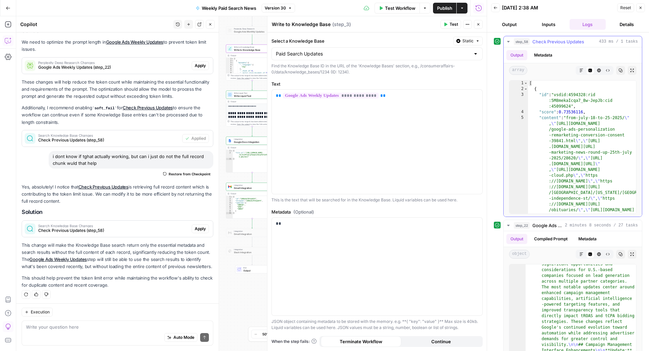
type textarea "**********"
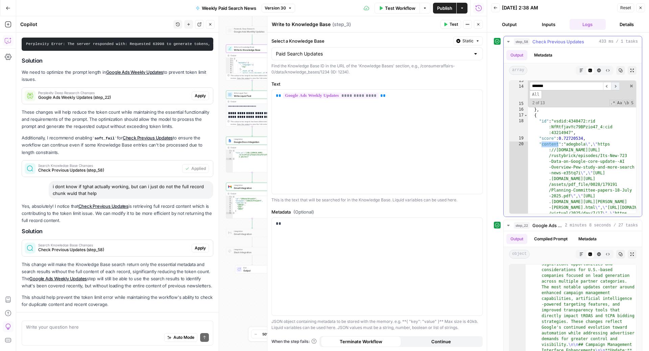
scroll to position [278, 0]
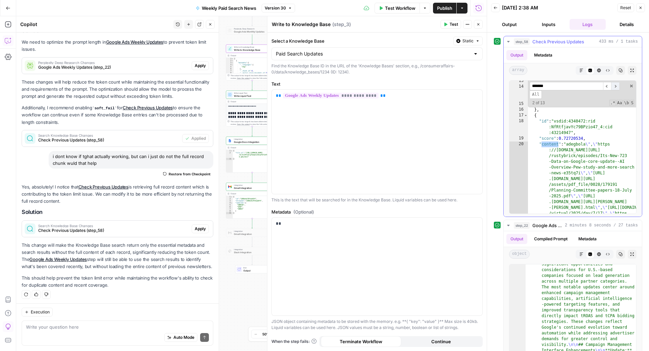
click at [615, 83] on span "​" at bounding box center [615, 86] width 8 height 8
click at [609, 86] on span "​" at bounding box center [607, 86] width 8 height 8
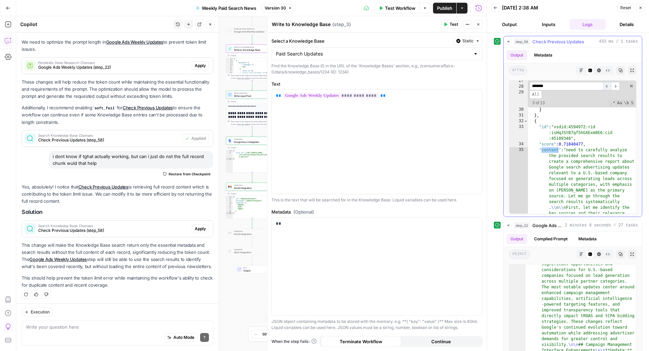
click at [609, 86] on span "​" at bounding box center [607, 86] width 8 height 8
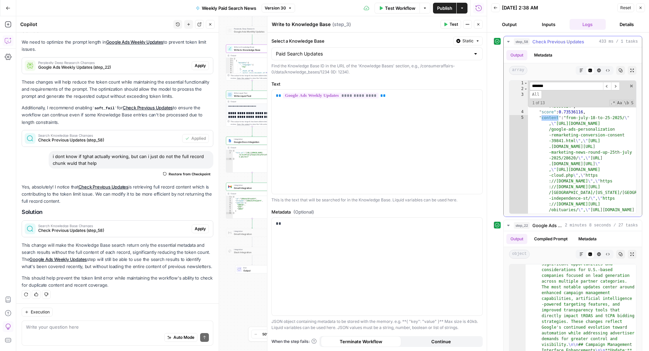
click at [585, 85] on input "*******" at bounding box center [566, 86] width 73 height 8
click at [616, 87] on span "​" at bounding box center [615, 86] width 8 height 8
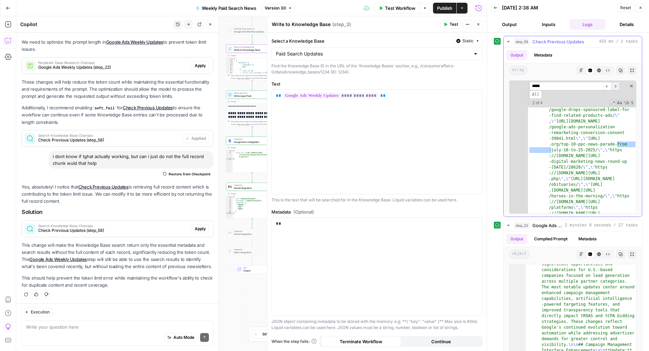
click at [617, 87] on span "​" at bounding box center [615, 86] width 8 height 8
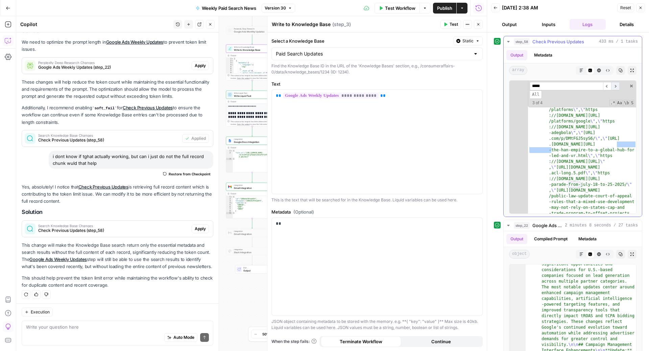
click at [617, 87] on span "​" at bounding box center [615, 86] width 8 height 8
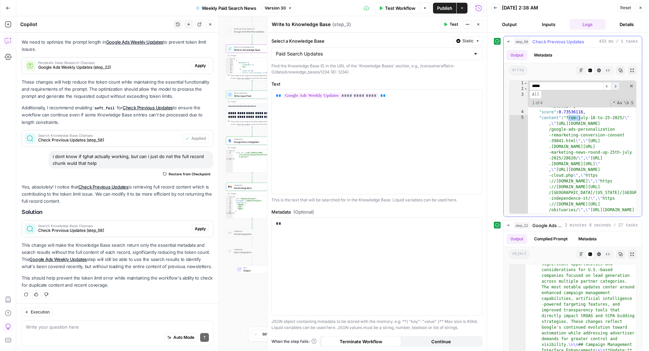
scroll to position [0, 0]
click at [584, 85] on input "*****" at bounding box center [566, 86] width 73 height 8
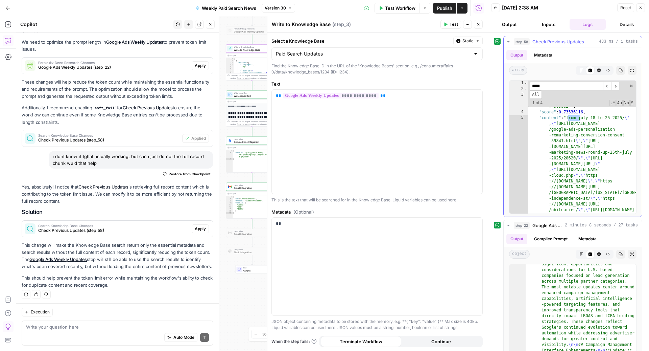
click at [584, 85] on input "*****" at bounding box center [566, 86] width 73 height 8
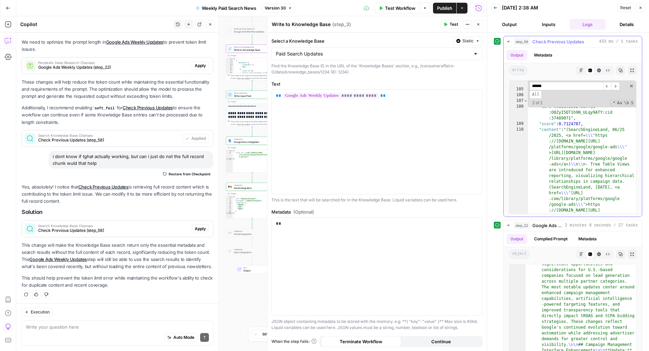
scroll to position [5824, 0]
click at [558, 85] on input "******" at bounding box center [566, 86] width 73 height 8
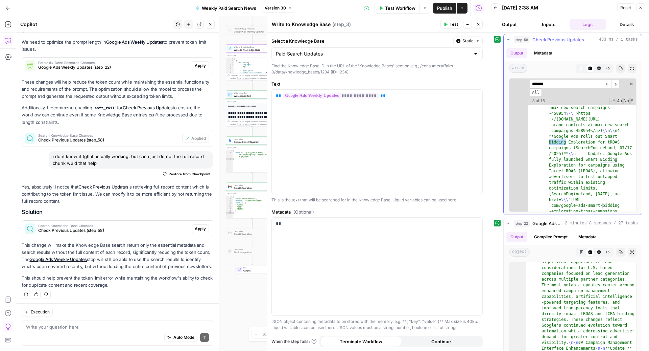
scroll to position [2400, 0]
click at [478, 27] on button "Close" at bounding box center [478, 24] width 9 height 9
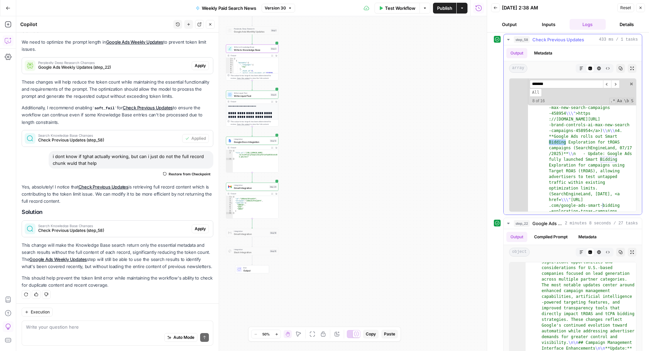
click at [561, 84] on input "*******" at bounding box center [566, 84] width 73 height 8
click at [561, 83] on input "*******" at bounding box center [566, 84] width 73 height 8
click at [550, 81] on input "*******" at bounding box center [566, 84] width 73 height 8
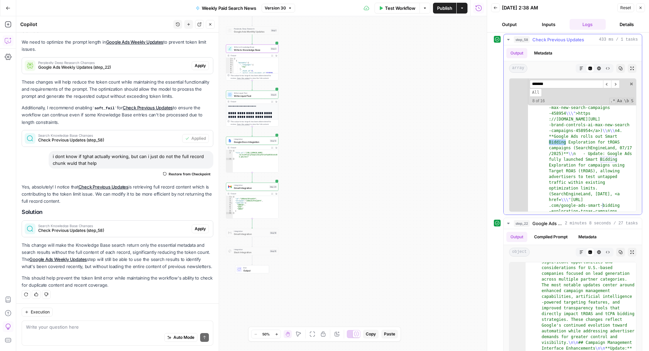
click at [550, 81] on input "*******" at bounding box center [566, 84] width 73 height 8
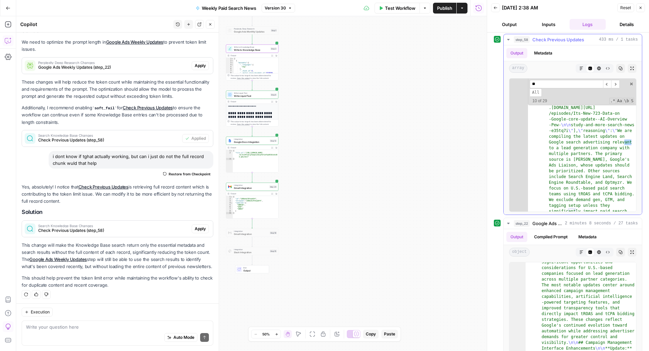
type input "*"
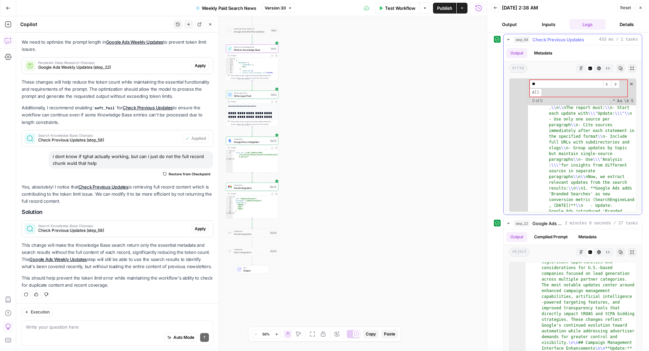
type input "*"
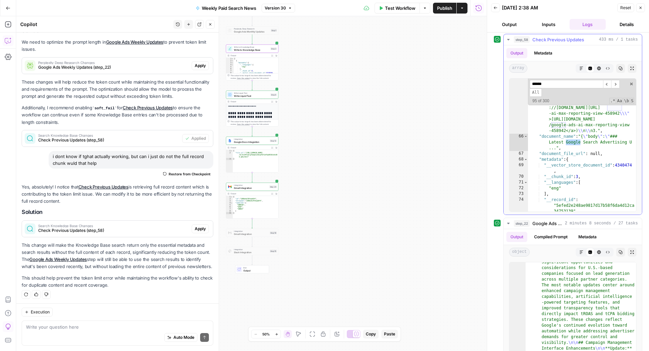
scroll to position [4061, 0]
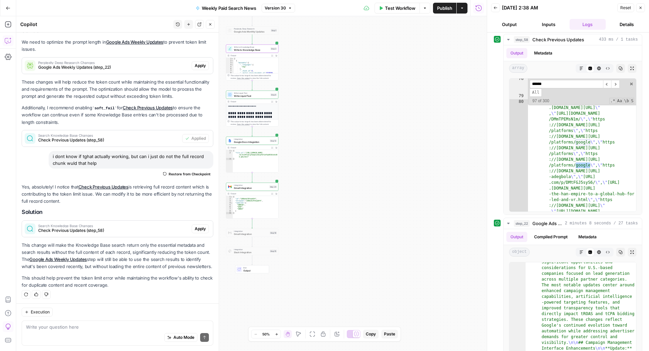
type input "******"
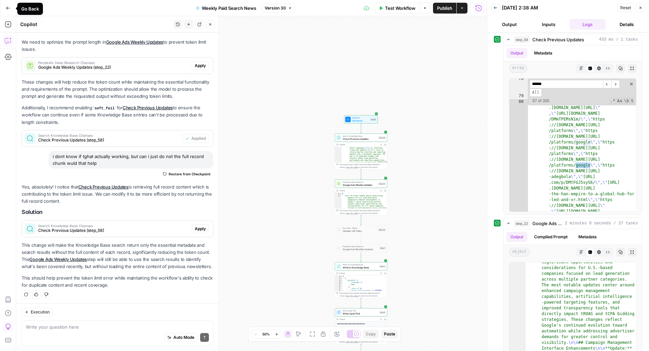
click at [7, 10] on icon "button" at bounding box center [8, 8] width 5 height 5
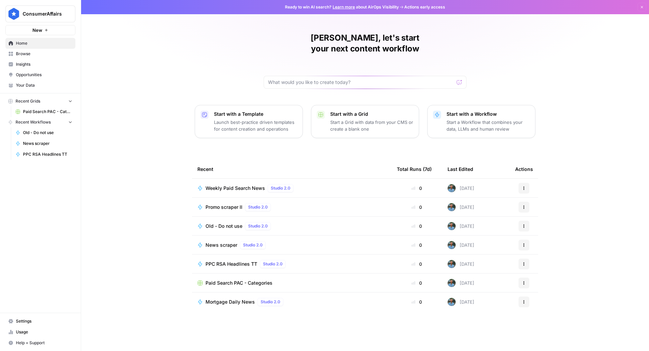
click at [243, 185] on span "Weekly Paid Search News" at bounding box center [236, 188] width 60 height 7
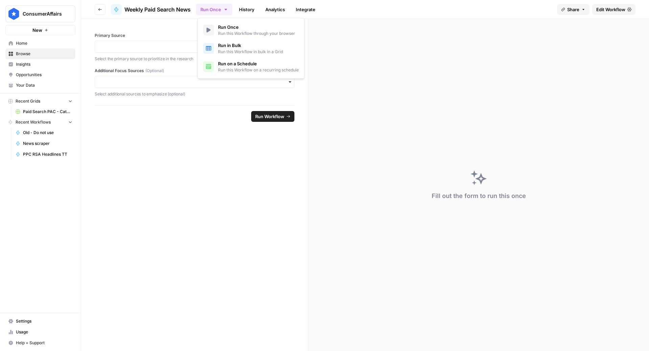
click at [228, 11] on icon "button" at bounding box center [225, 9] width 5 height 5
click at [279, 65] on span "Run on a Schedule" at bounding box center [258, 63] width 81 height 7
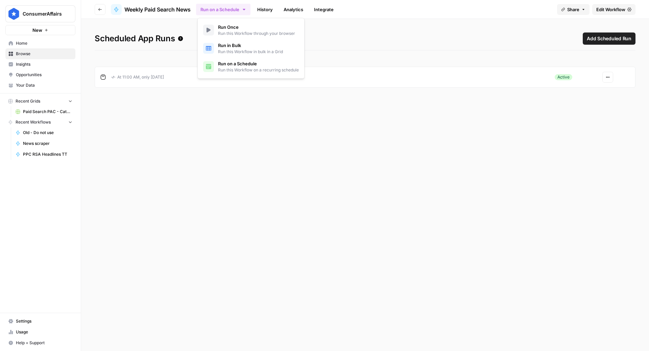
click at [244, 71] on span "Run this Workflow on a recurring schedule" at bounding box center [258, 70] width 81 height 6
click at [609, 78] on icon "button" at bounding box center [608, 77] width 4 height 4
click at [589, 103] on span "Edit" at bounding box center [590, 102] width 29 height 7
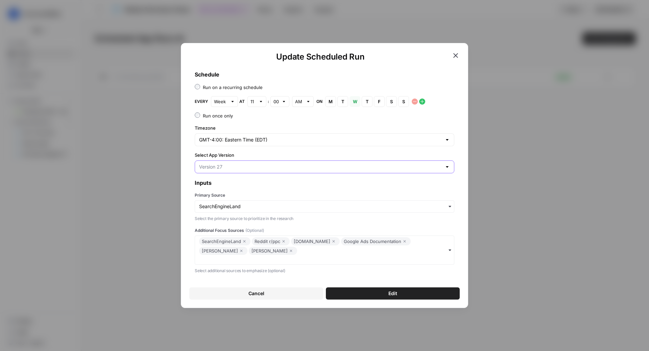
click at [288, 164] on input "Select App Version" at bounding box center [320, 166] width 243 height 7
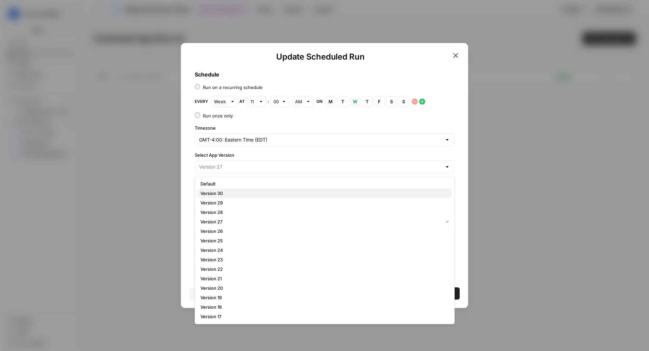
click at [236, 191] on span "Version 30" at bounding box center [324, 193] width 246 height 7
type input "Version 30"
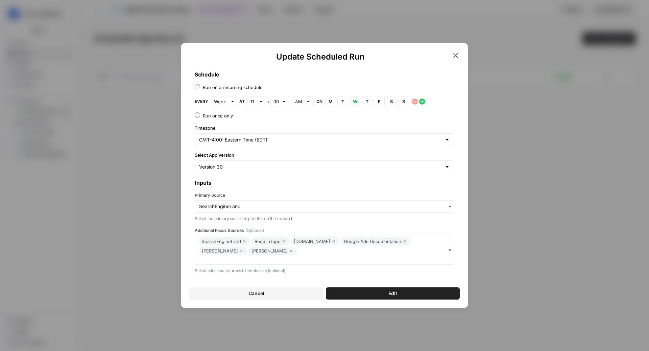
click at [383, 295] on button "Edit" at bounding box center [393, 293] width 134 height 12
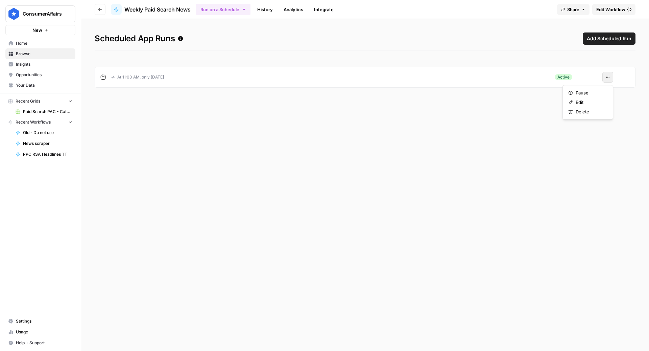
click at [605, 76] on button "Actions" at bounding box center [608, 77] width 11 height 11
click at [580, 101] on span "Edit" at bounding box center [590, 102] width 29 height 7
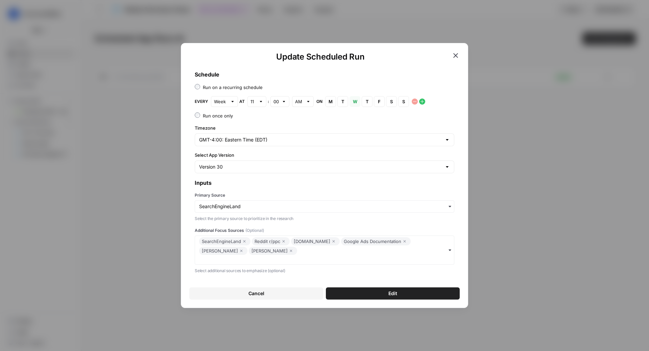
click at [458, 55] on icon "button" at bounding box center [456, 55] width 8 height 8
